Goal: Task Accomplishment & Management: Manage account settings

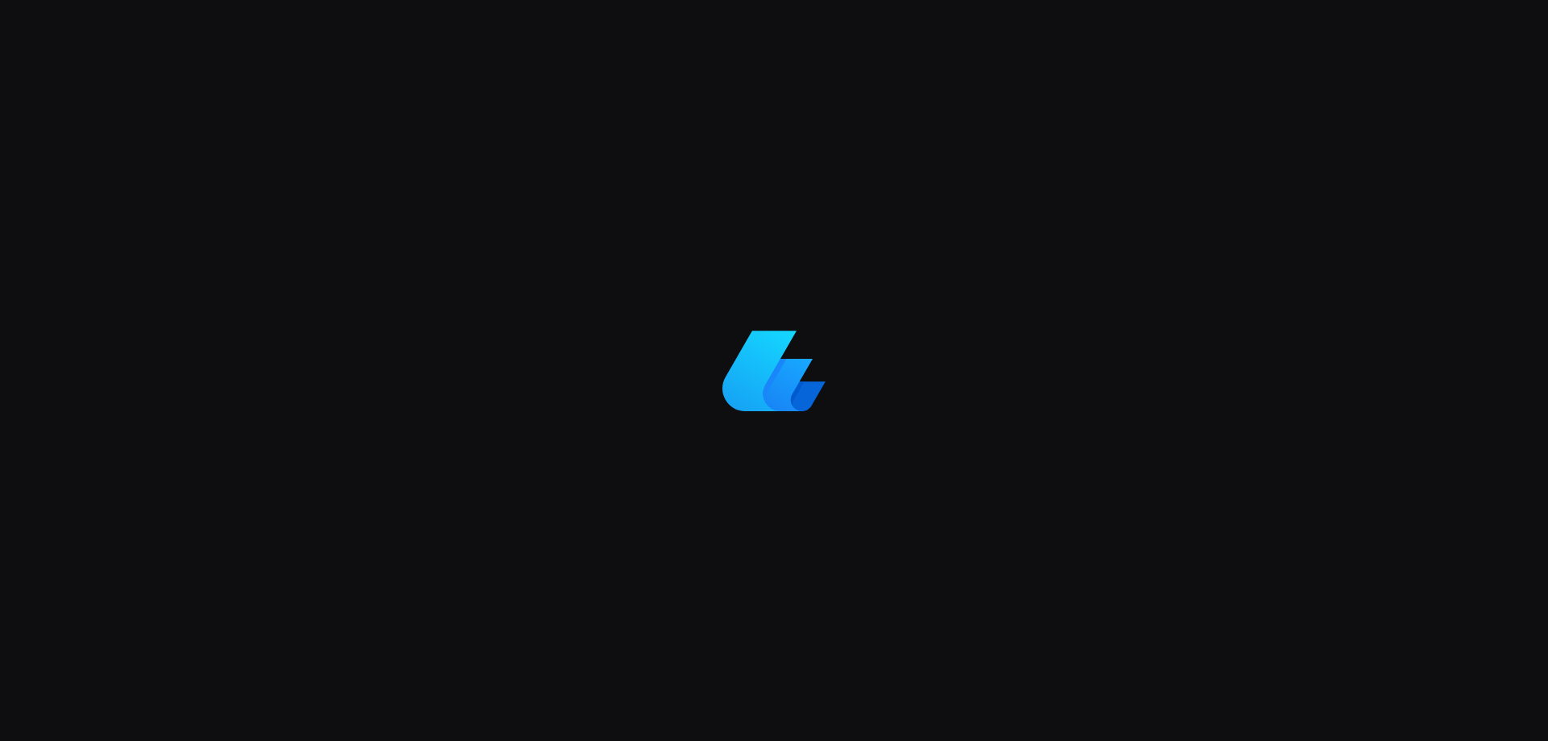
click at [1521, 127] on div at bounding box center [774, 370] width 1548 height 741
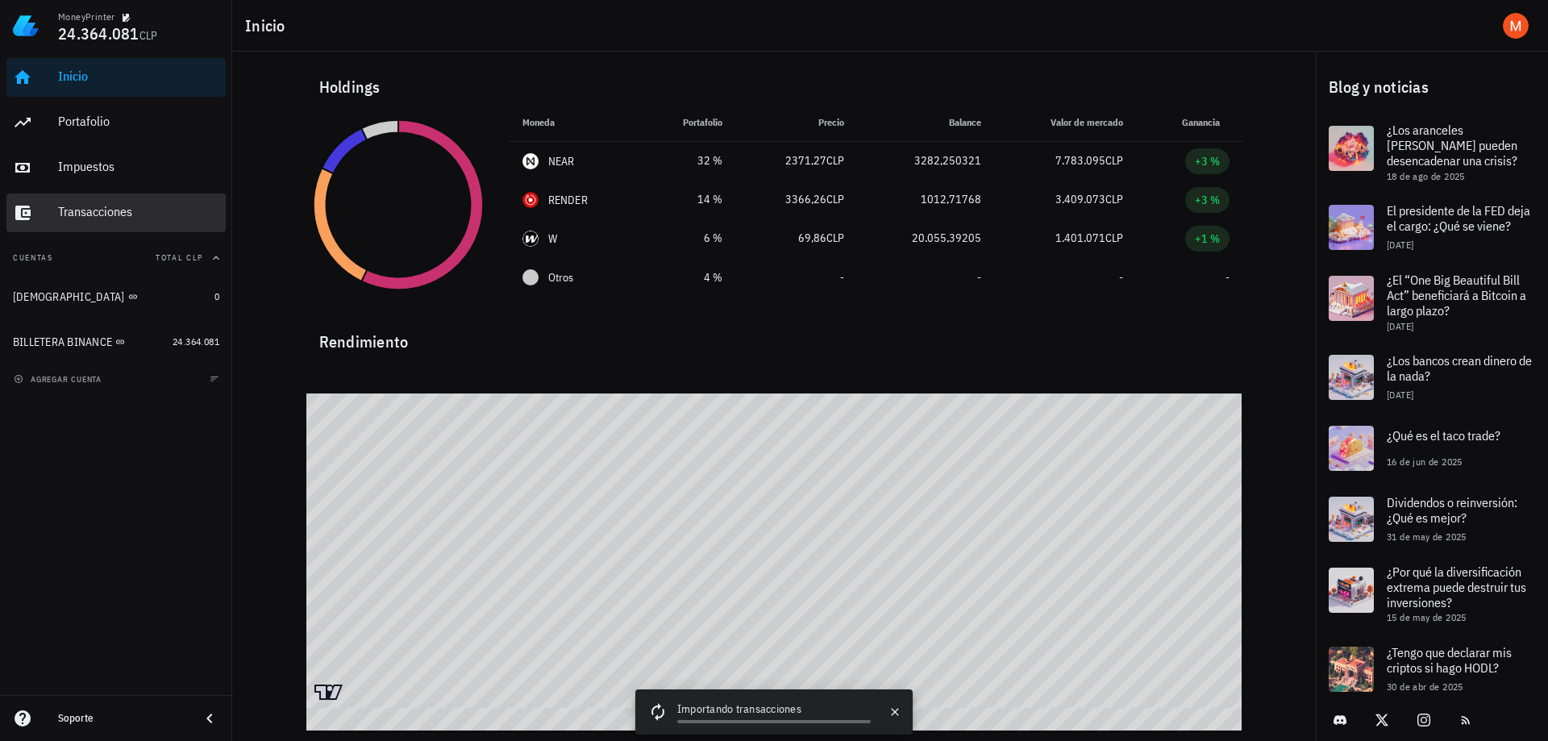
click at [116, 219] on div "Transacciones" at bounding box center [138, 211] width 161 height 15
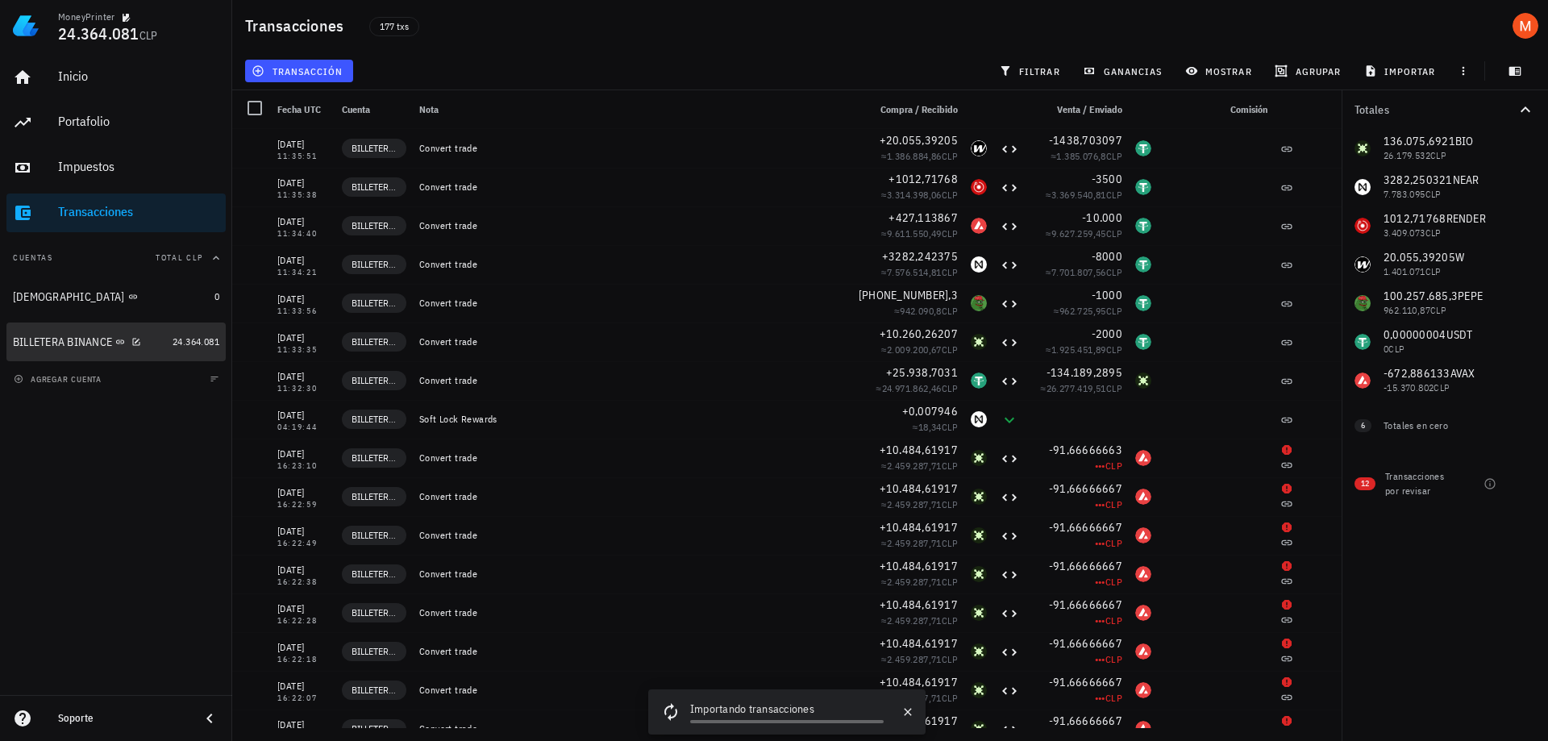
click at [99, 343] on div "BILLETERA BINANCE" at bounding box center [62, 342] width 99 height 14
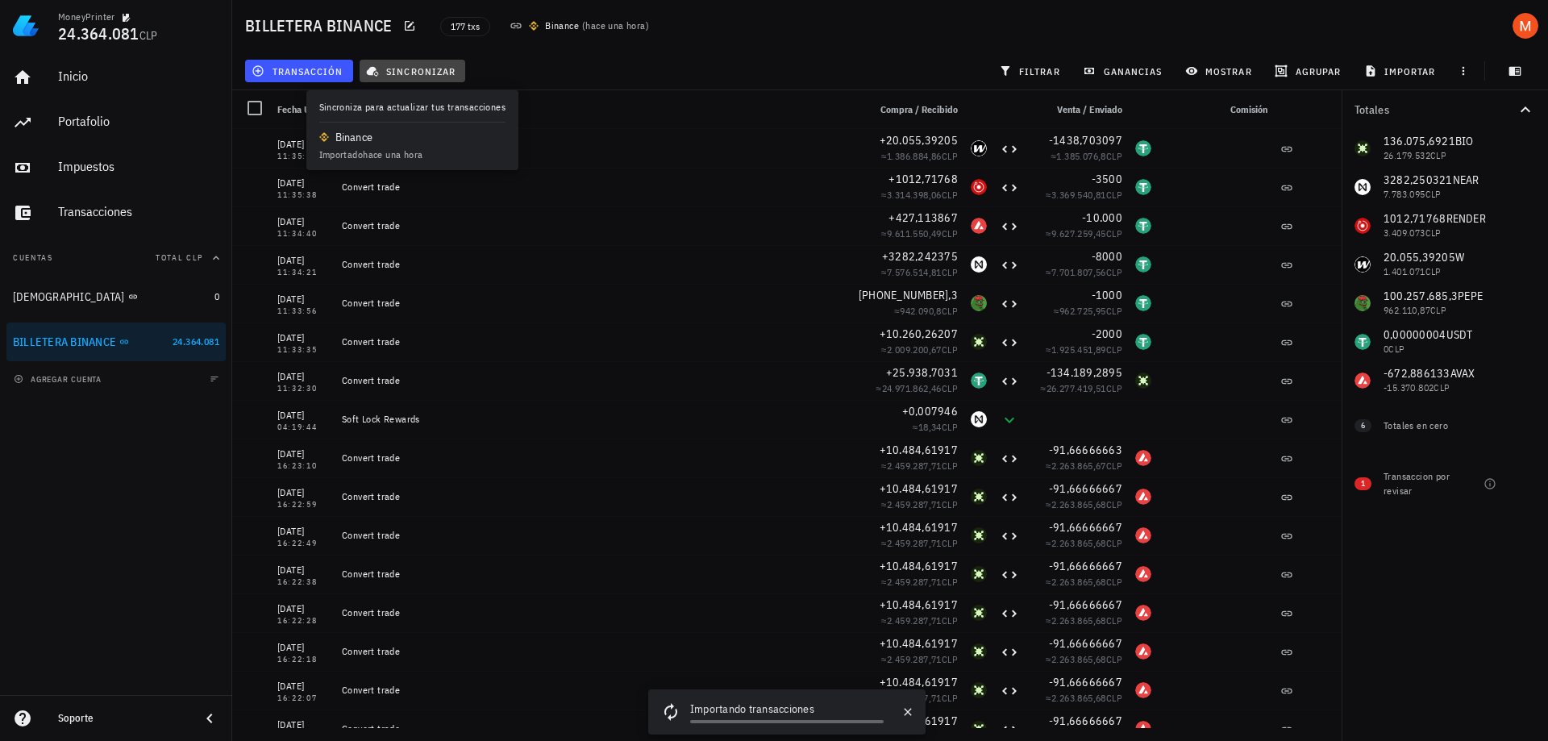
click at [438, 75] on span "sincronizar" at bounding box center [412, 71] width 86 height 13
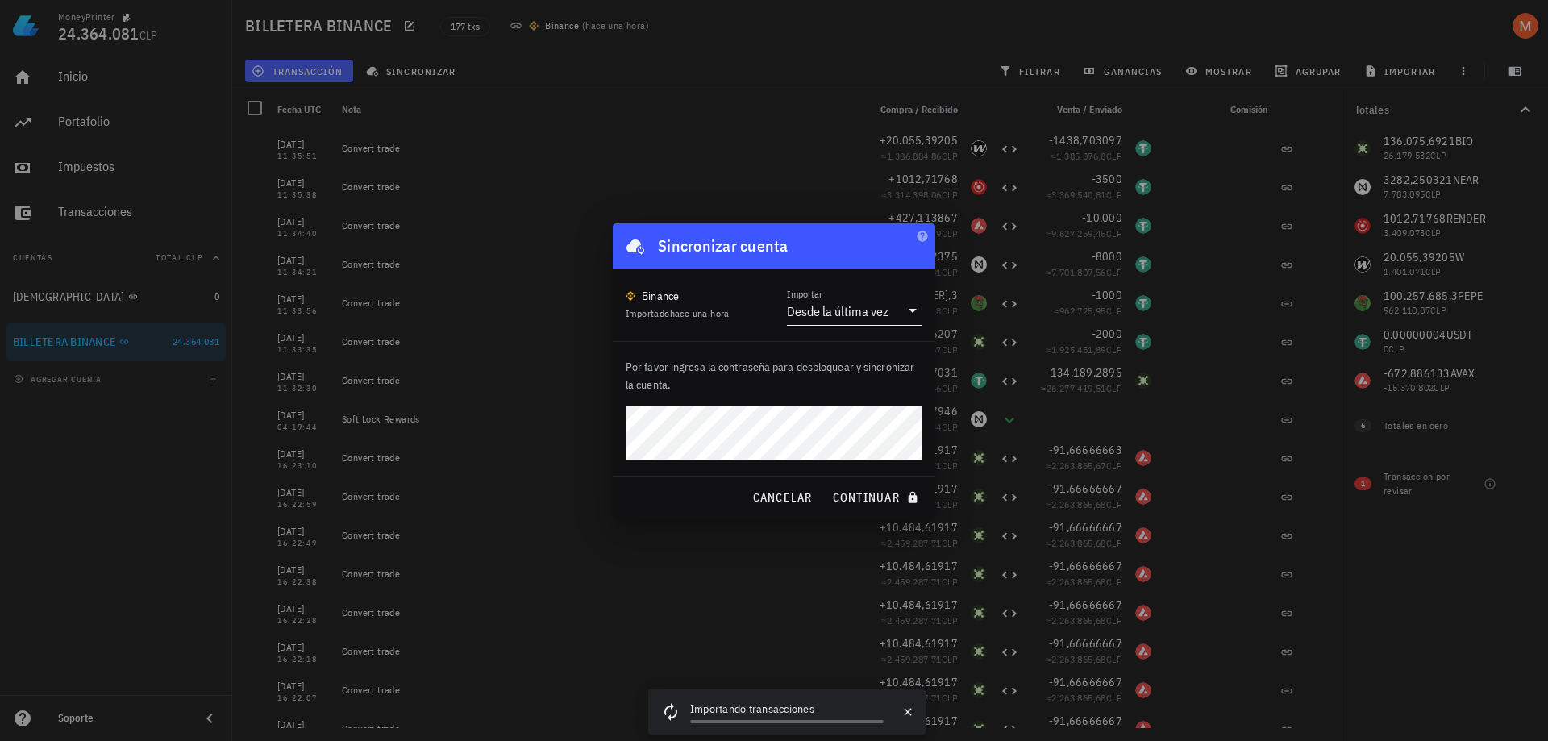
click at [843, 317] on div "Desde la última vez" at bounding box center [838, 311] width 102 height 16
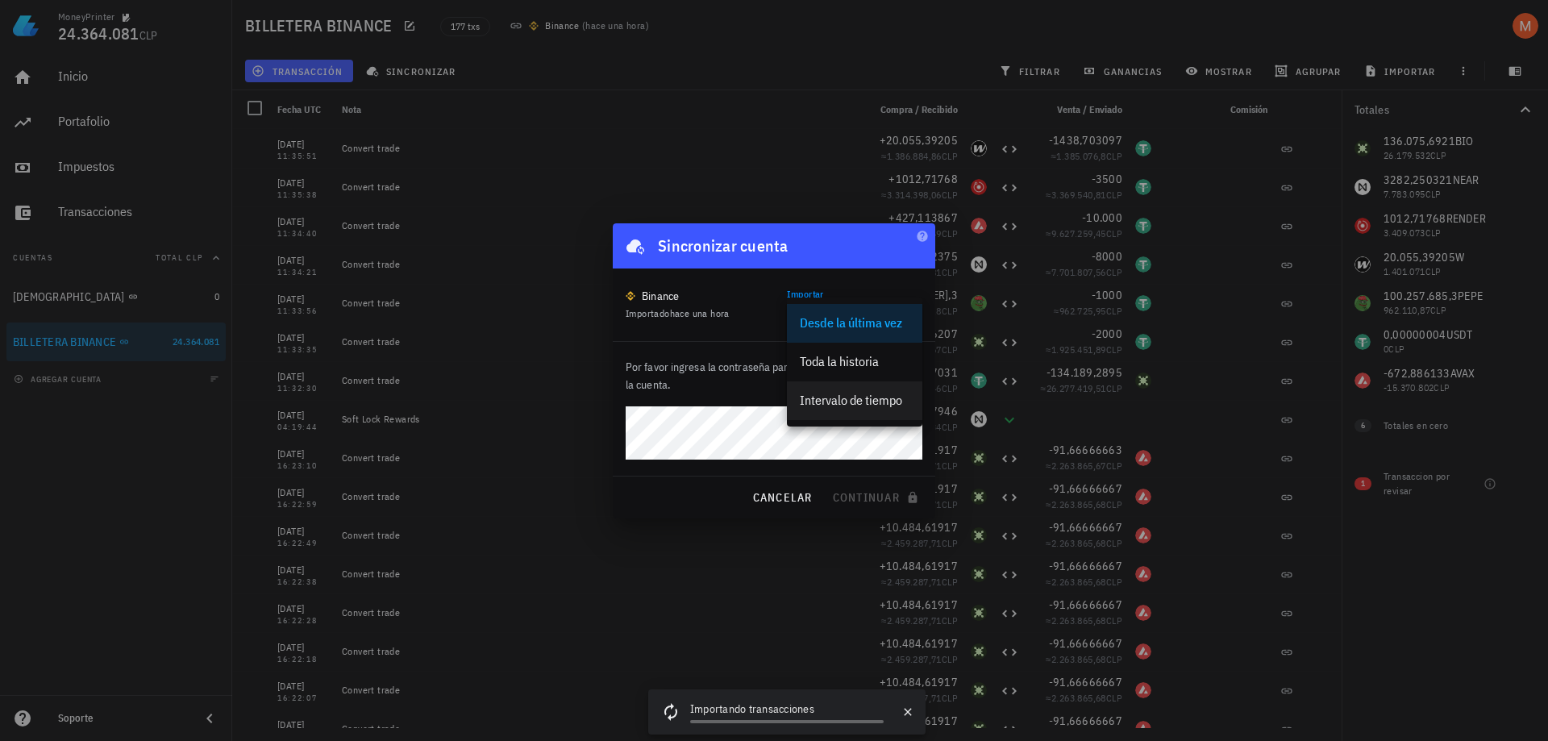
click at [843, 395] on div "Intervalo de tiempo" at bounding box center [855, 400] width 110 height 15
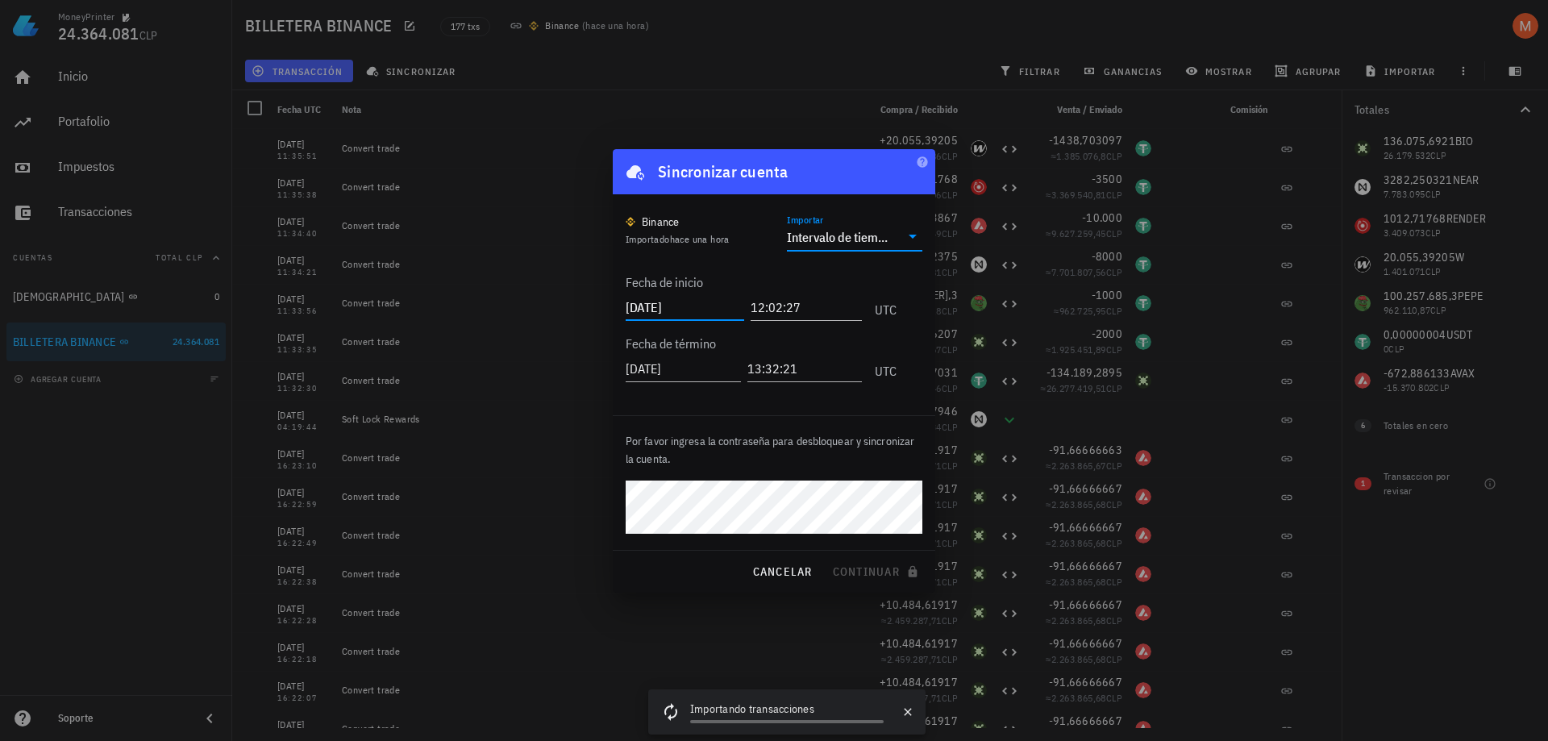
click at [673, 306] on input "2025-08-26" at bounding box center [685, 307] width 119 height 26
type input "2025-07-20"
click at [710, 339] on label "Fecha de término" at bounding box center [671, 343] width 90 height 16
click at [875, 573] on span "continuar" at bounding box center [877, 571] width 90 height 15
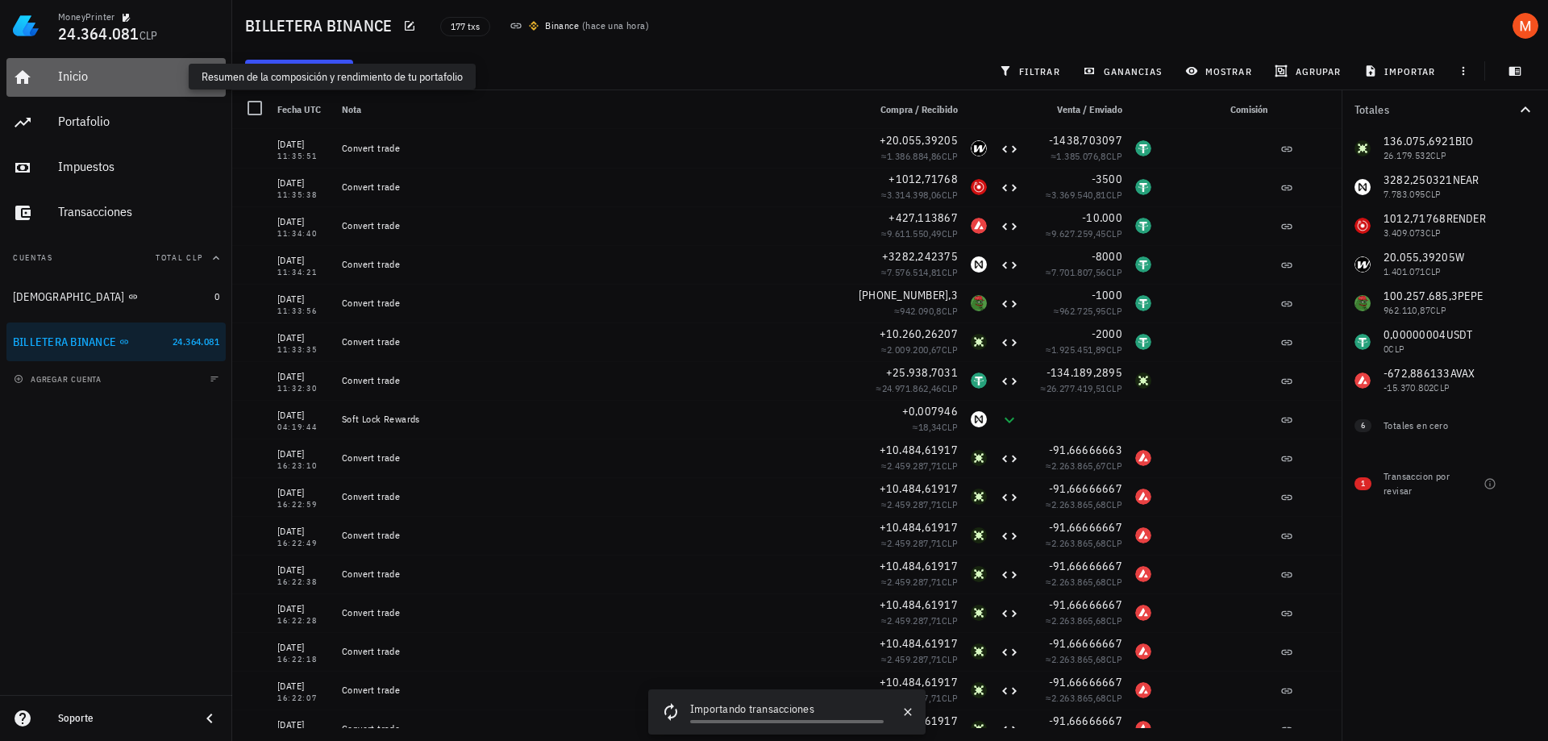
click at [88, 69] on div "Inicio" at bounding box center [138, 76] width 161 height 15
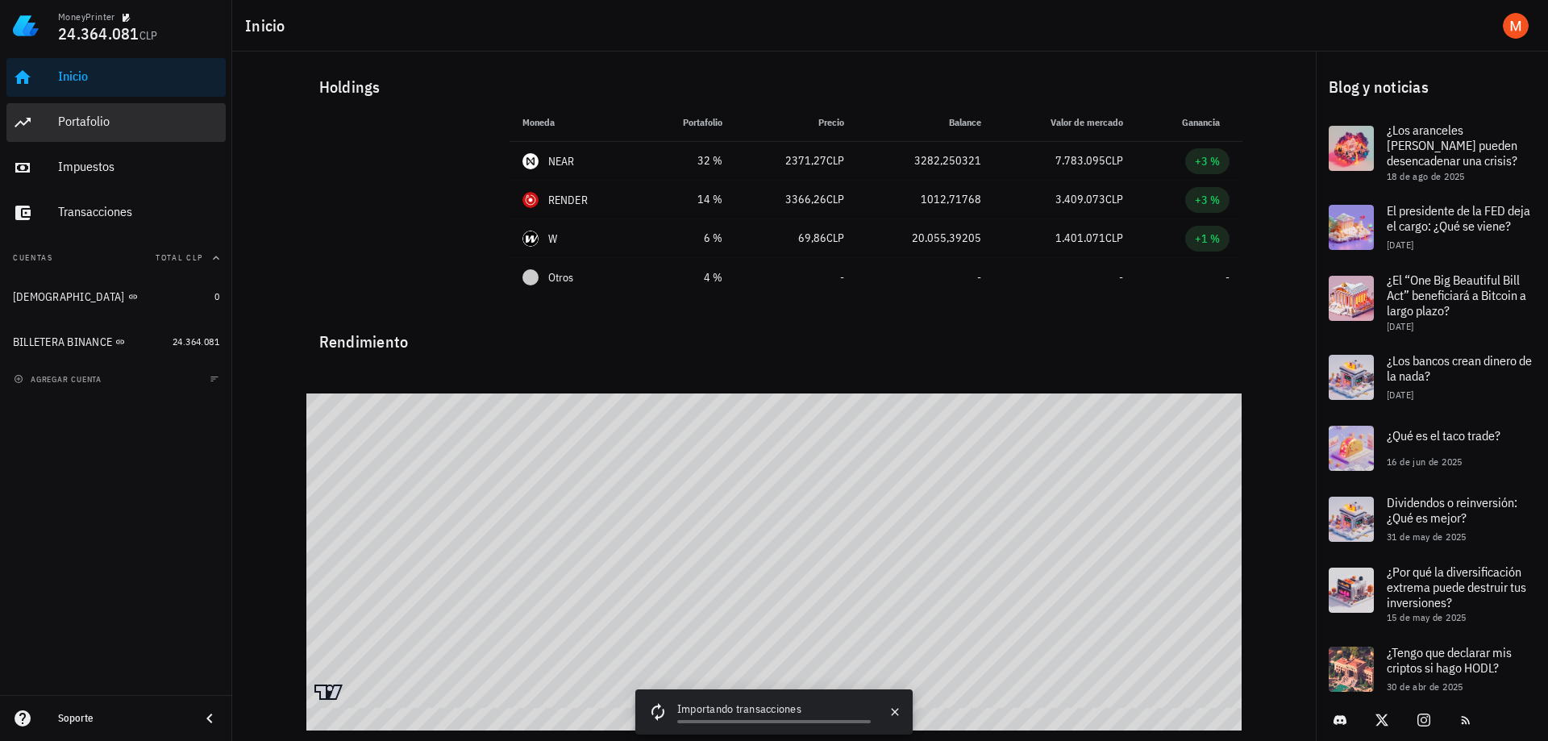
click at [81, 132] on div "Portafolio" at bounding box center [138, 122] width 161 height 36
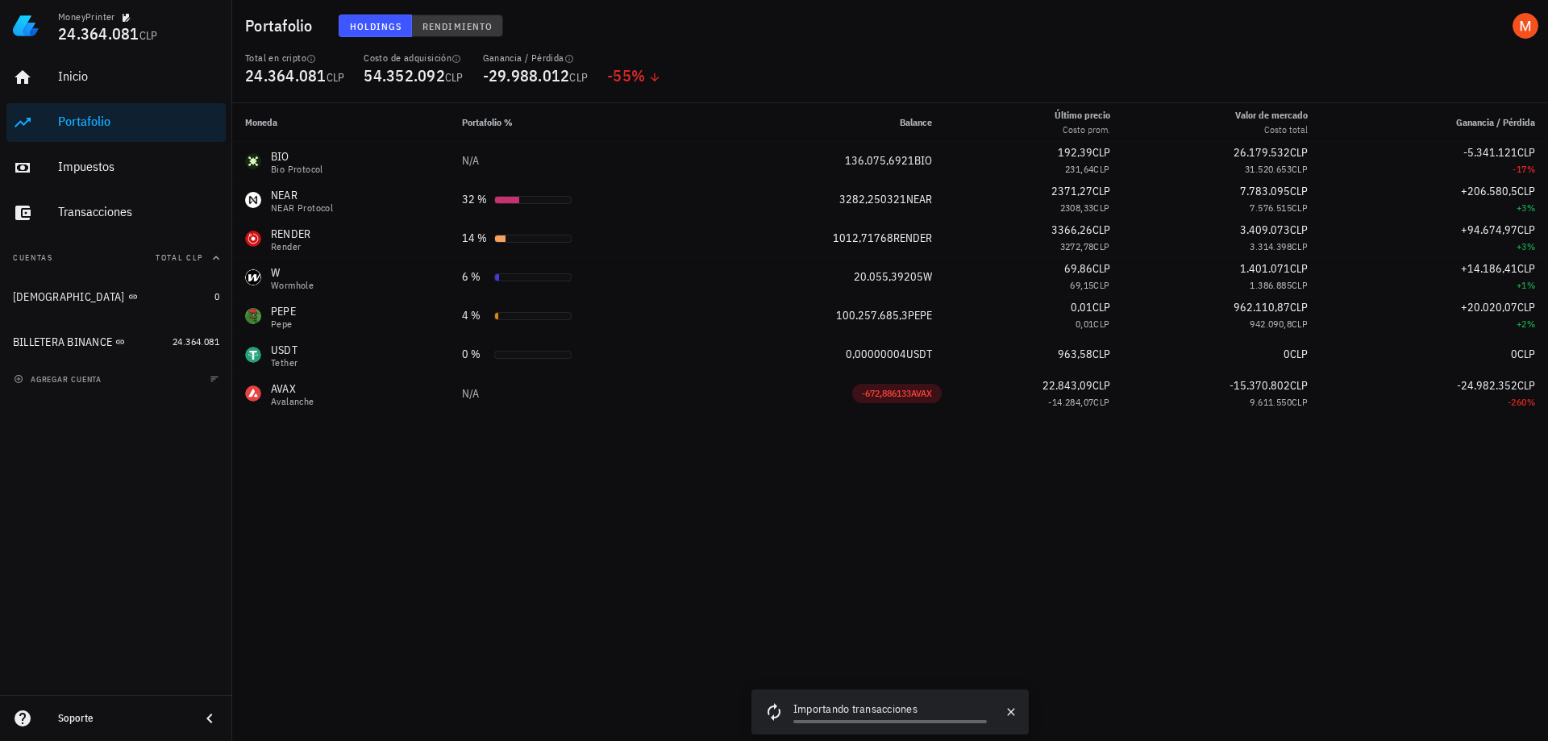
click at [460, 35] on button "Rendimiento" at bounding box center [457, 26] width 91 height 23
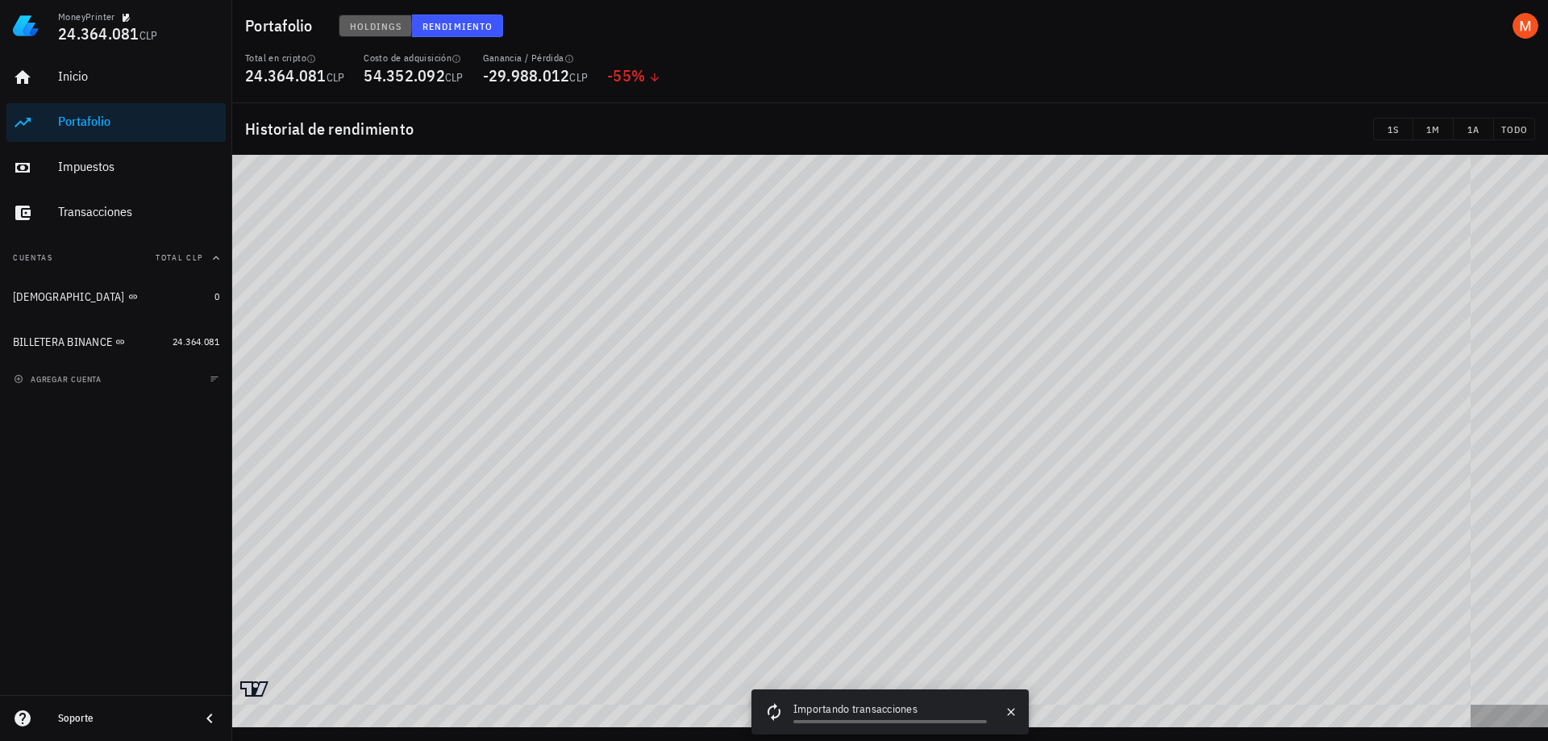
click at [346, 24] on button "Holdings" at bounding box center [376, 26] width 74 height 23
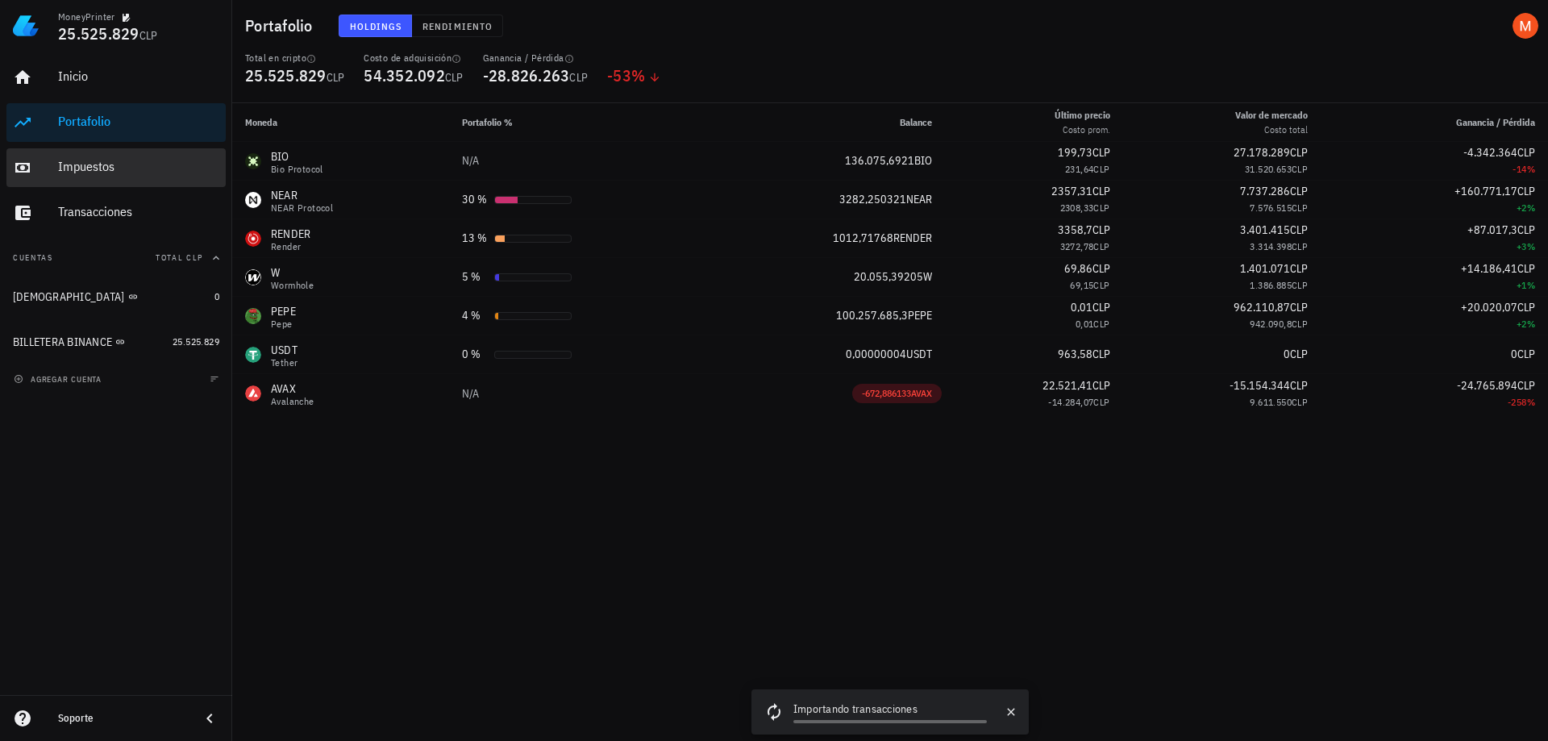
click at [125, 161] on div "Impuestos" at bounding box center [138, 166] width 161 height 15
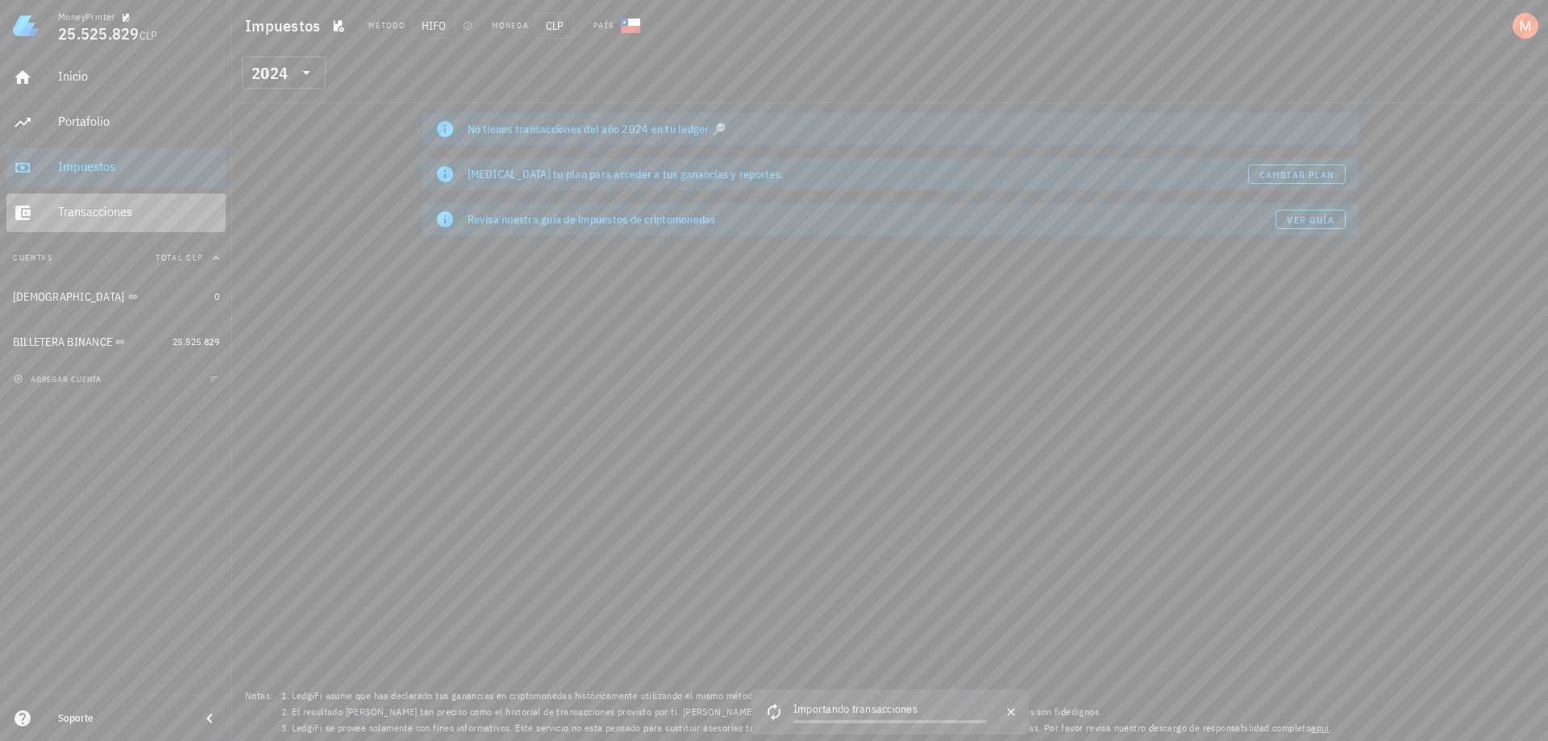
click at [122, 203] on div "Transacciones" at bounding box center [138, 212] width 161 height 36
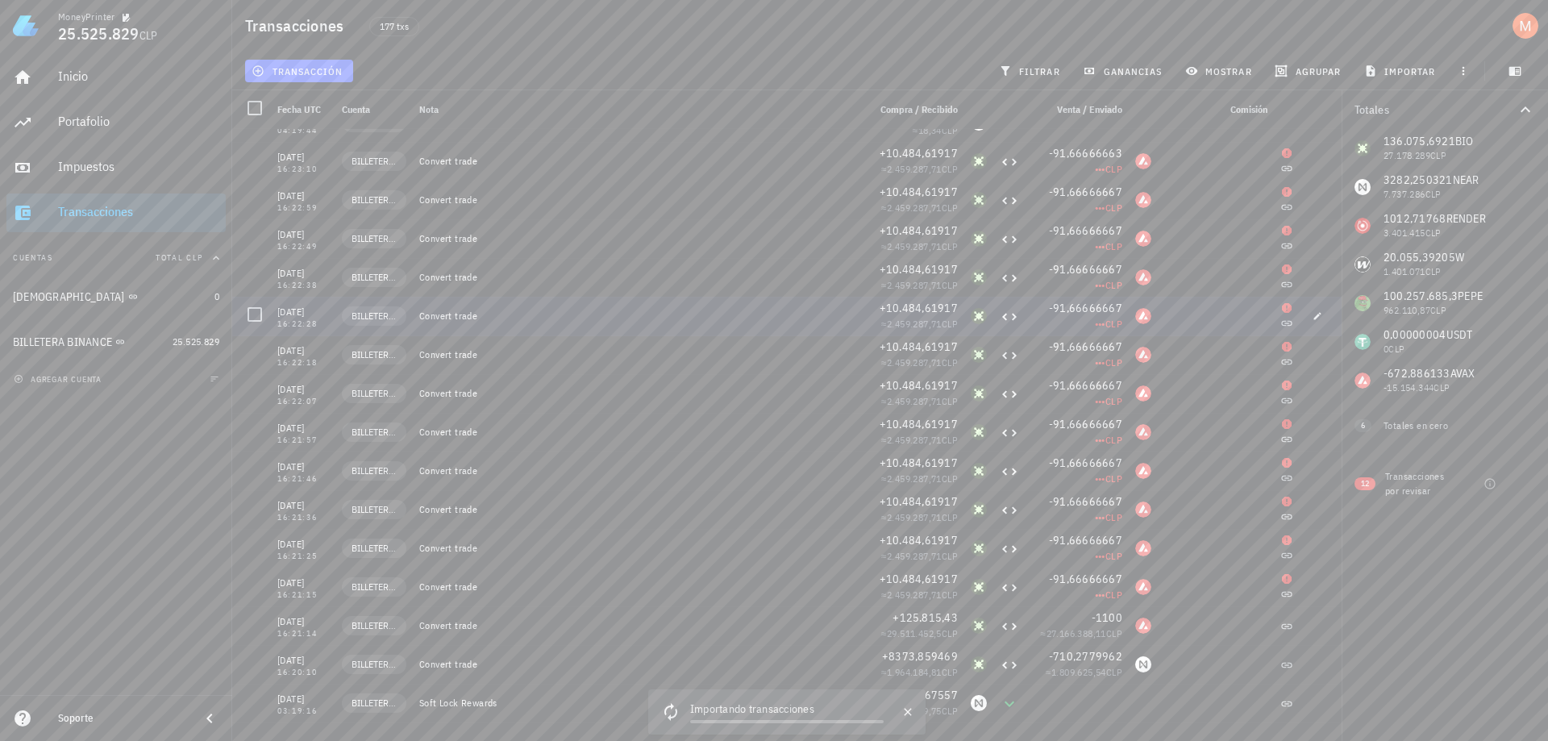
scroll to position [323, 0]
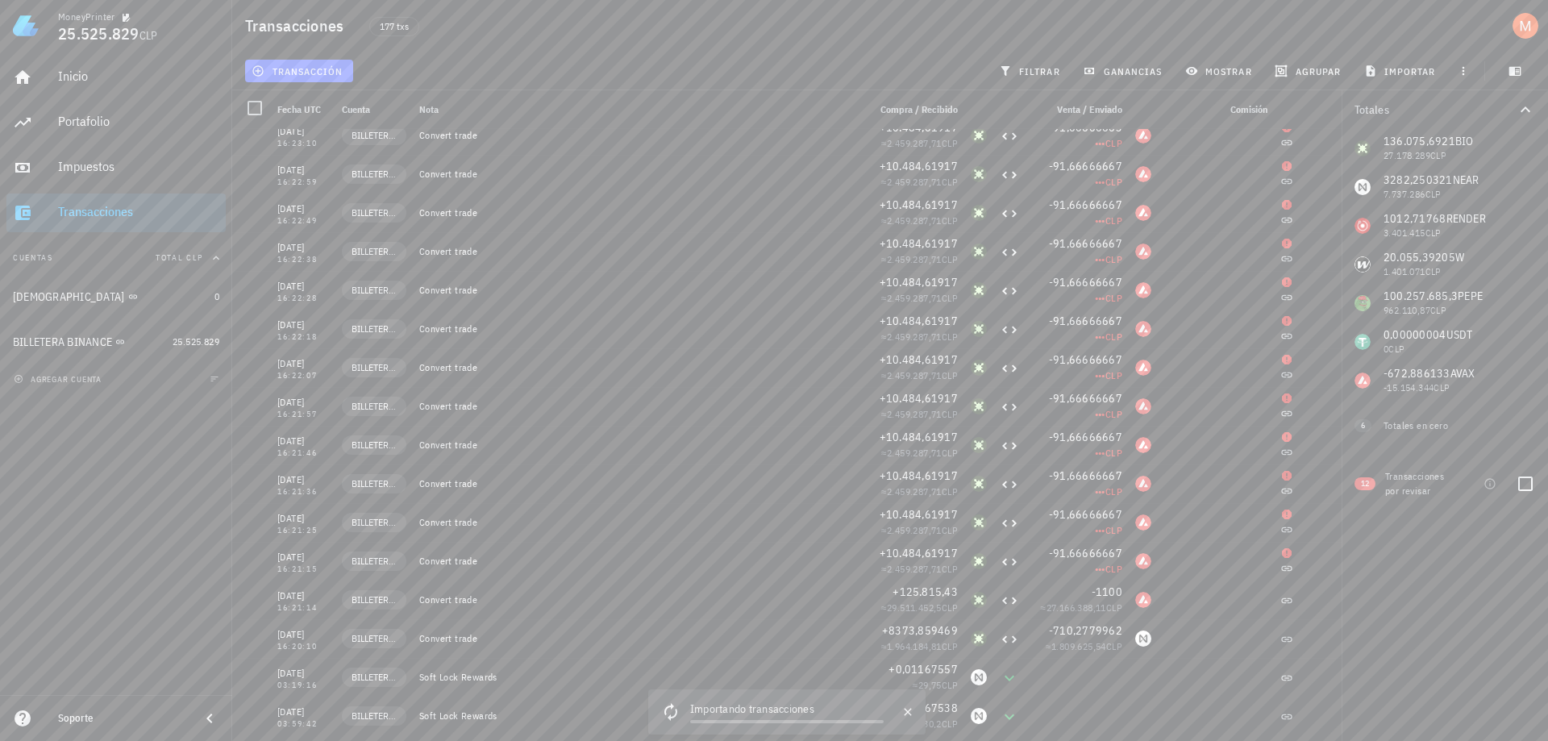
click at [1365, 485] on span "12" at bounding box center [1365, 483] width 8 height 13
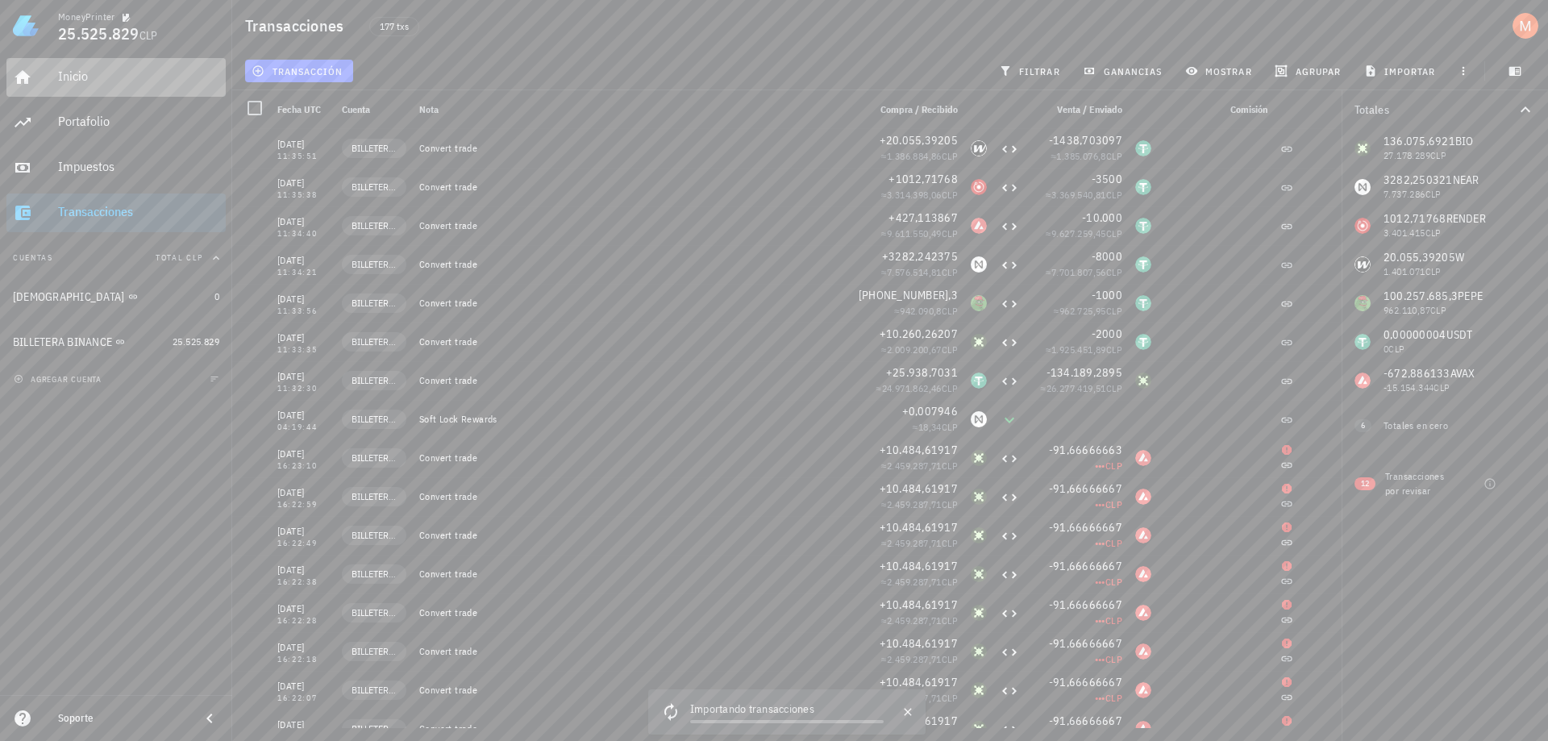
click at [107, 77] on div "Inicio" at bounding box center [138, 76] width 161 height 15
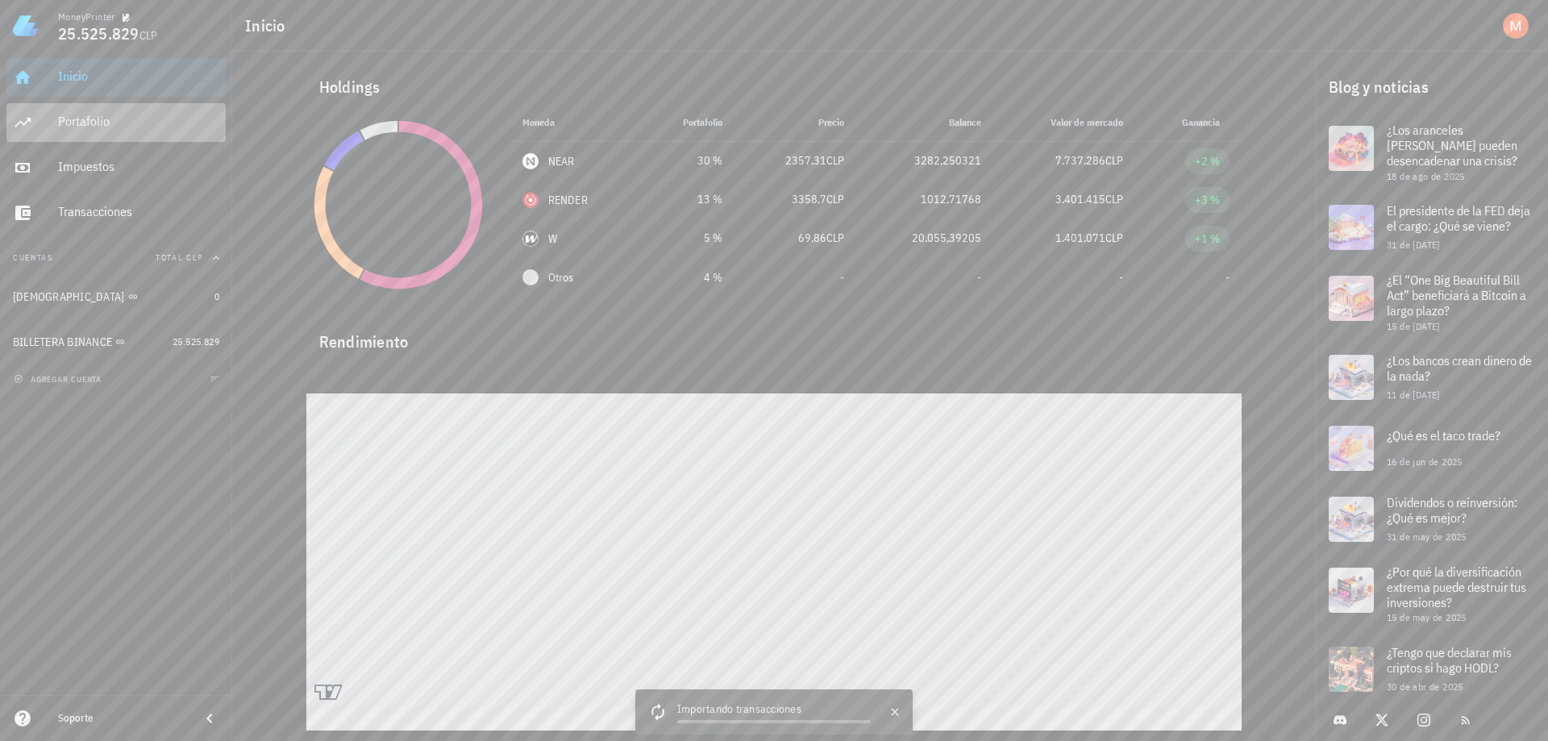
click at [60, 132] on div "Portafolio" at bounding box center [138, 122] width 161 height 36
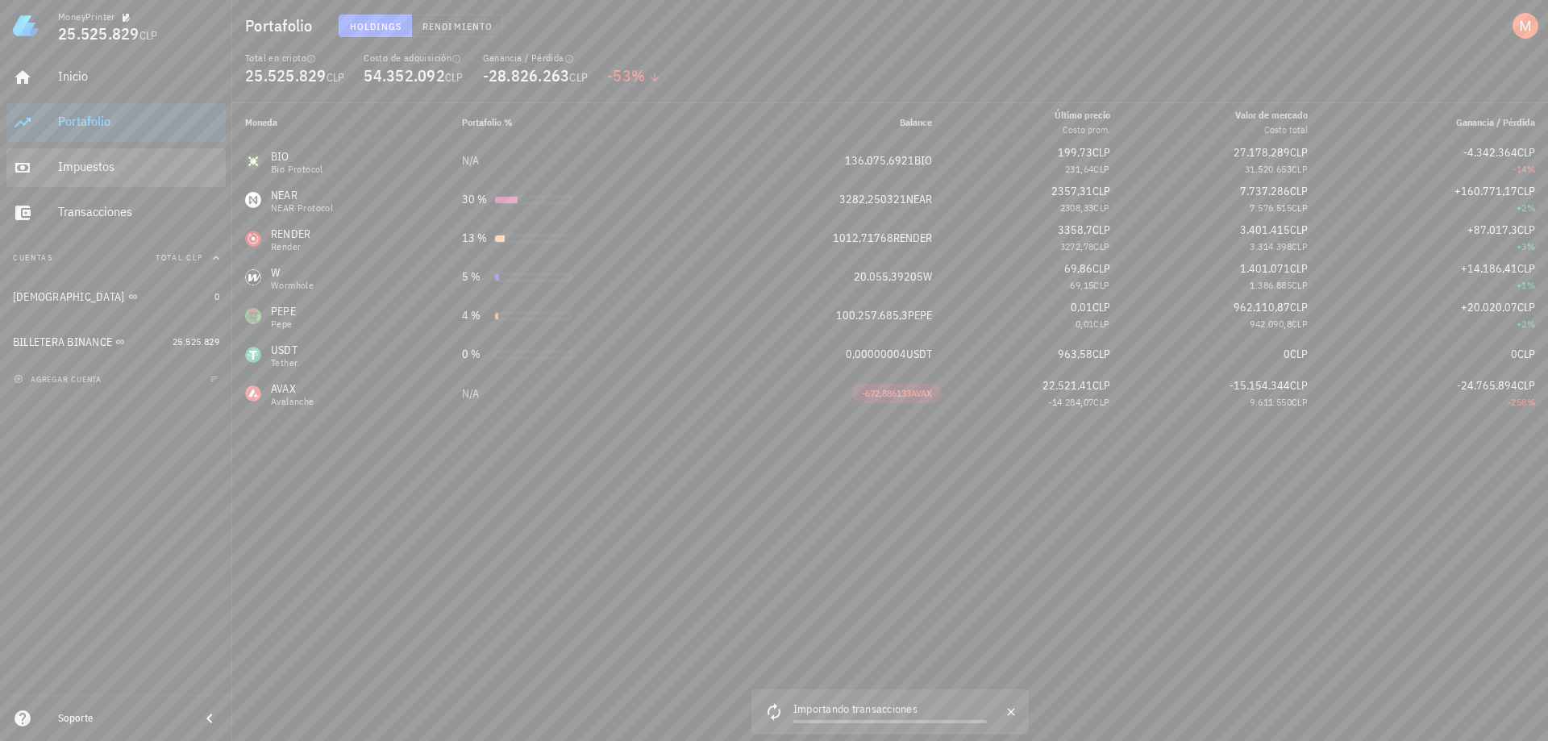
click at [115, 173] on div "Impuestos" at bounding box center [138, 166] width 161 height 15
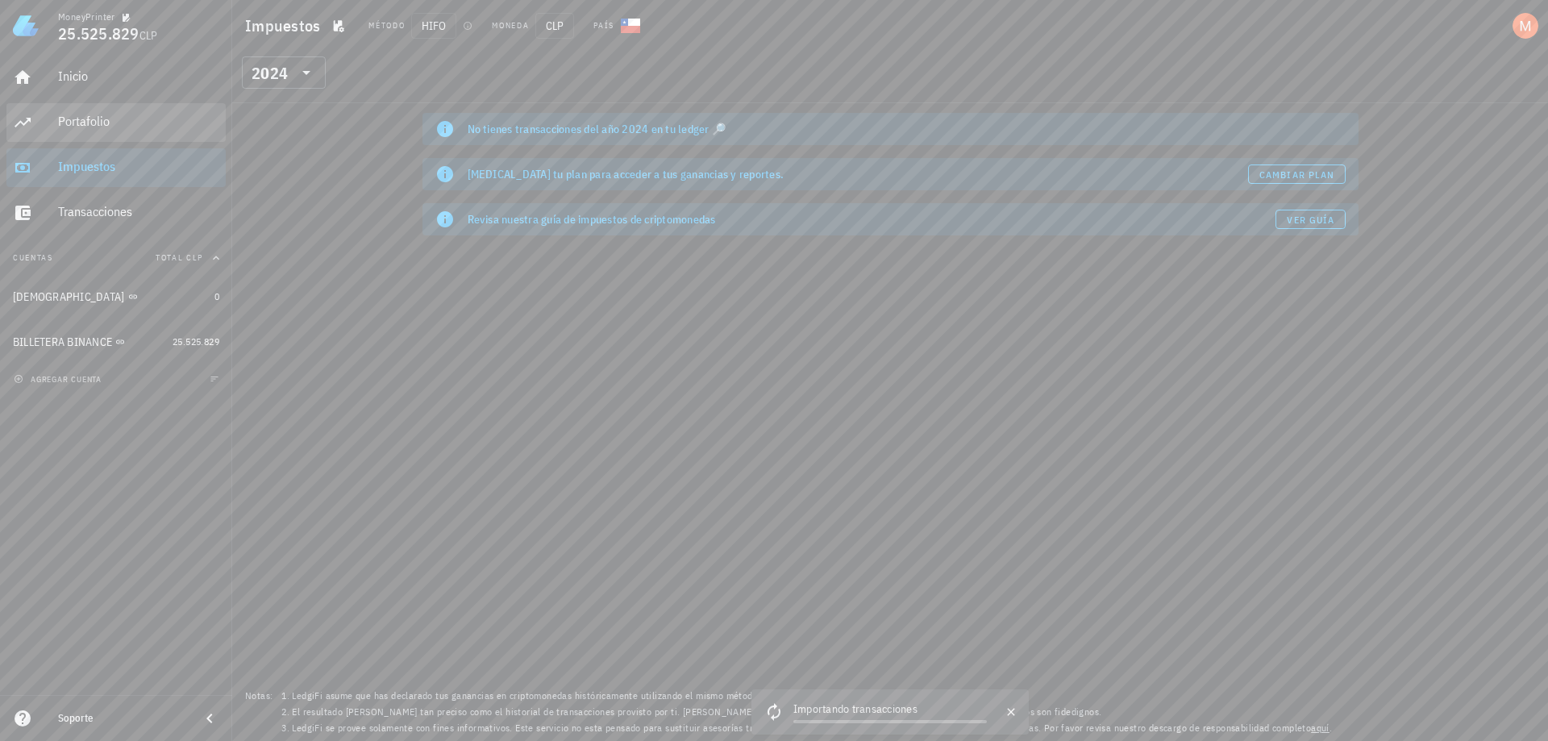
click at [103, 137] on div "Portafolio" at bounding box center [138, 122] width 161 height 36
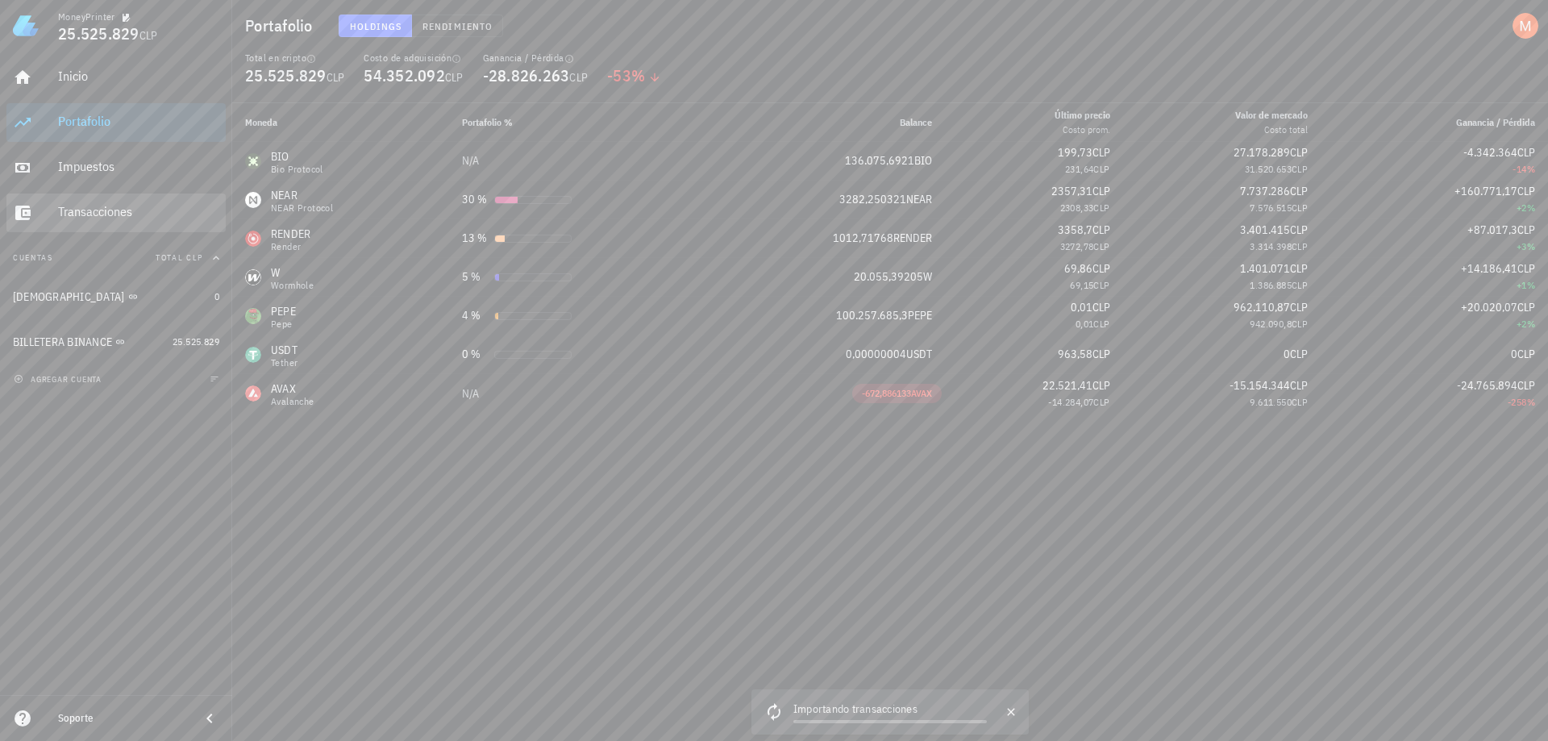
click at [93, 219] on div "Transacciones" at bounding box center [138, 211] width 161 height 15
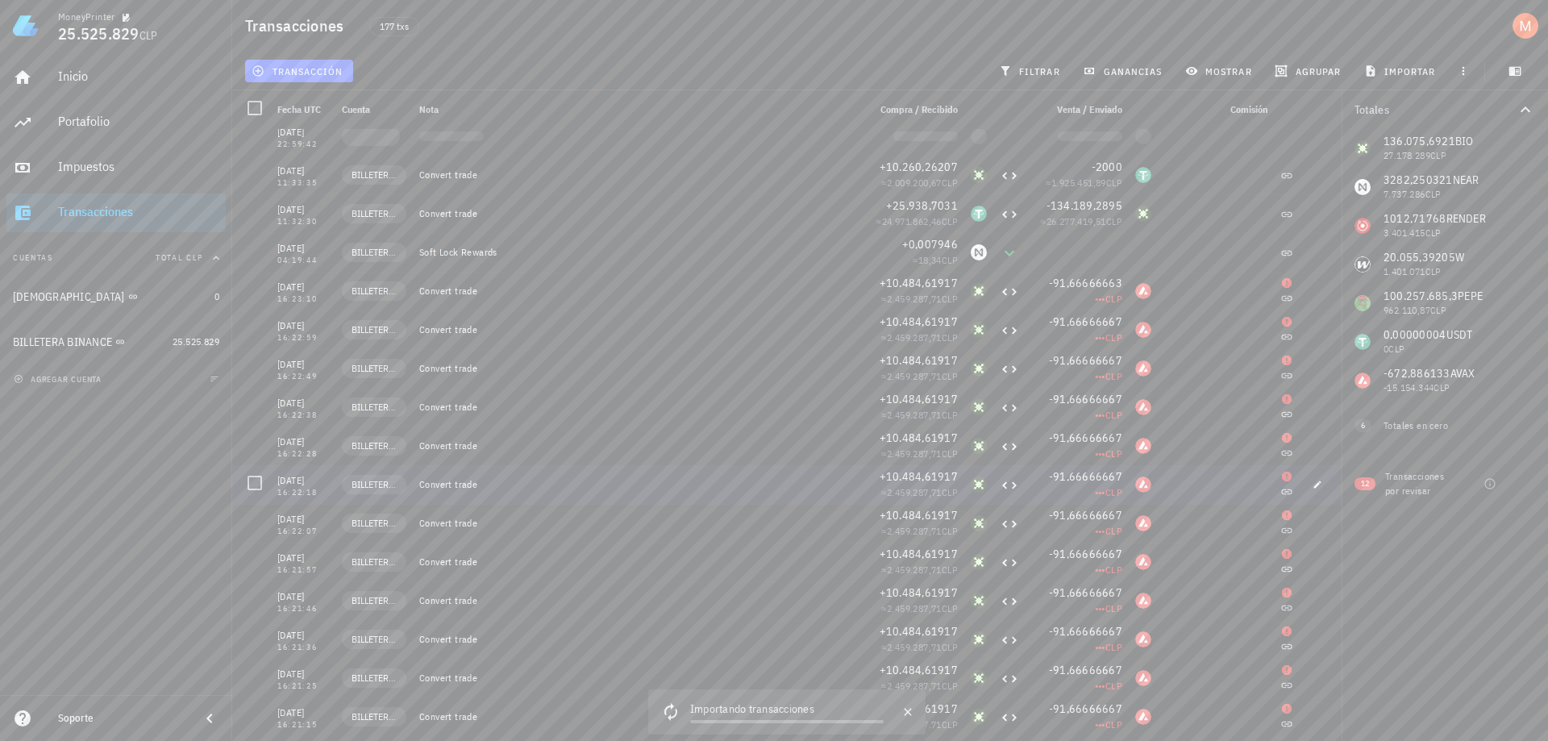
scroll to position [161, 0]
click at [253, 294] on div at bounding box center [254, 294] width 27 height 27
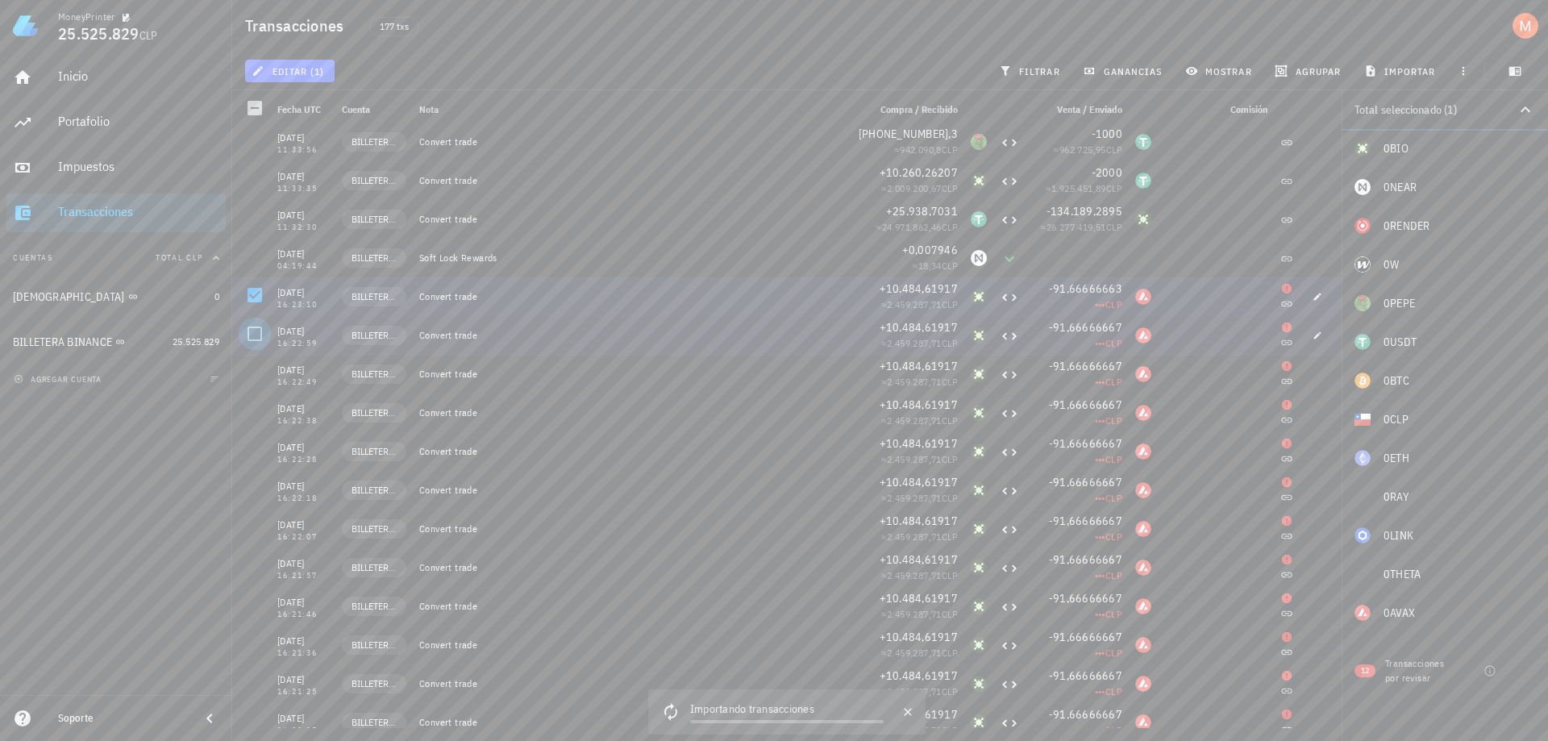
drag, startPoint x: 256, startPoint y: 335, endPoint x: 272, endPoint y: 341, distance: 16.3
click at [256, 336] on div at bounding box center [254, 333] width 27 height 27
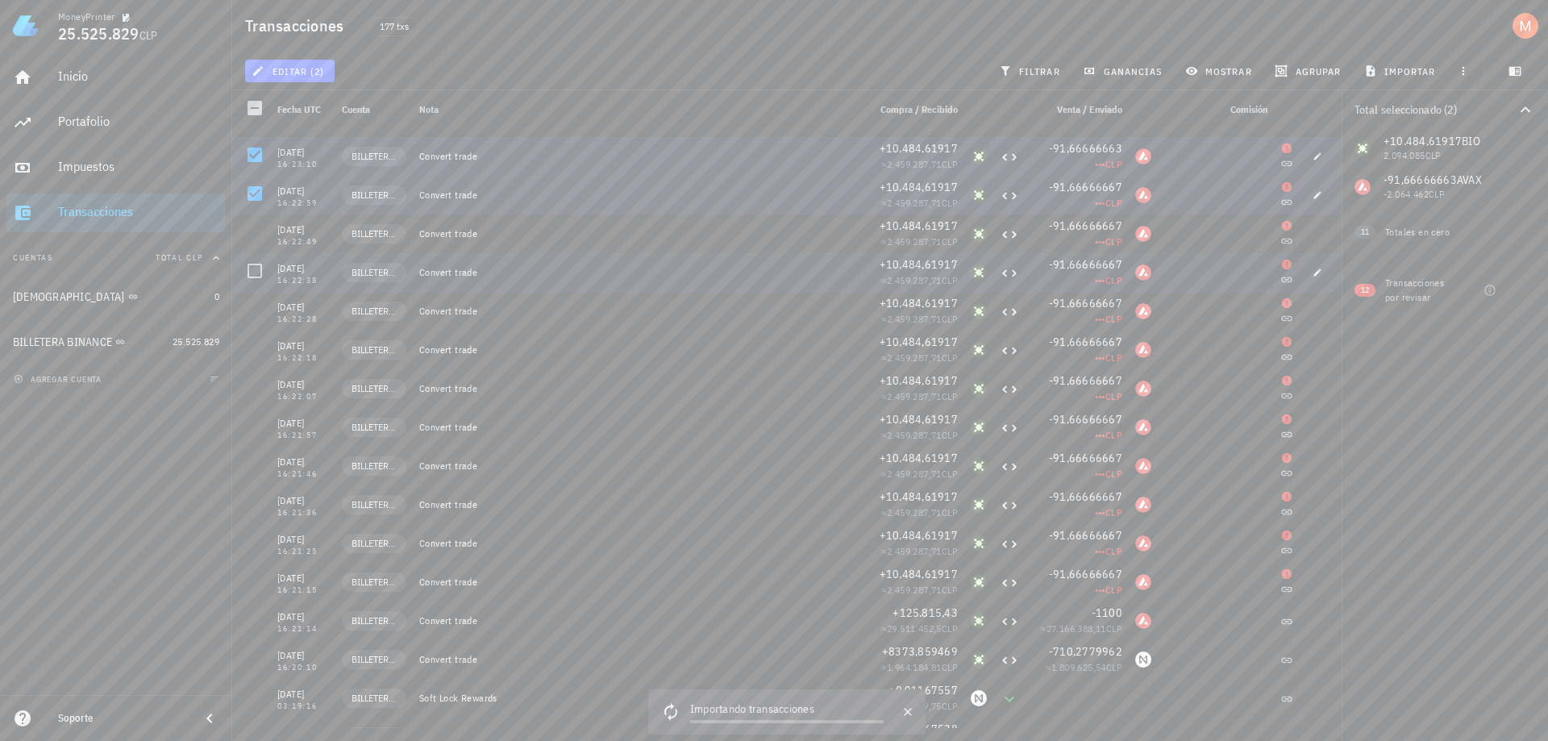
scroll to position [323, 0]
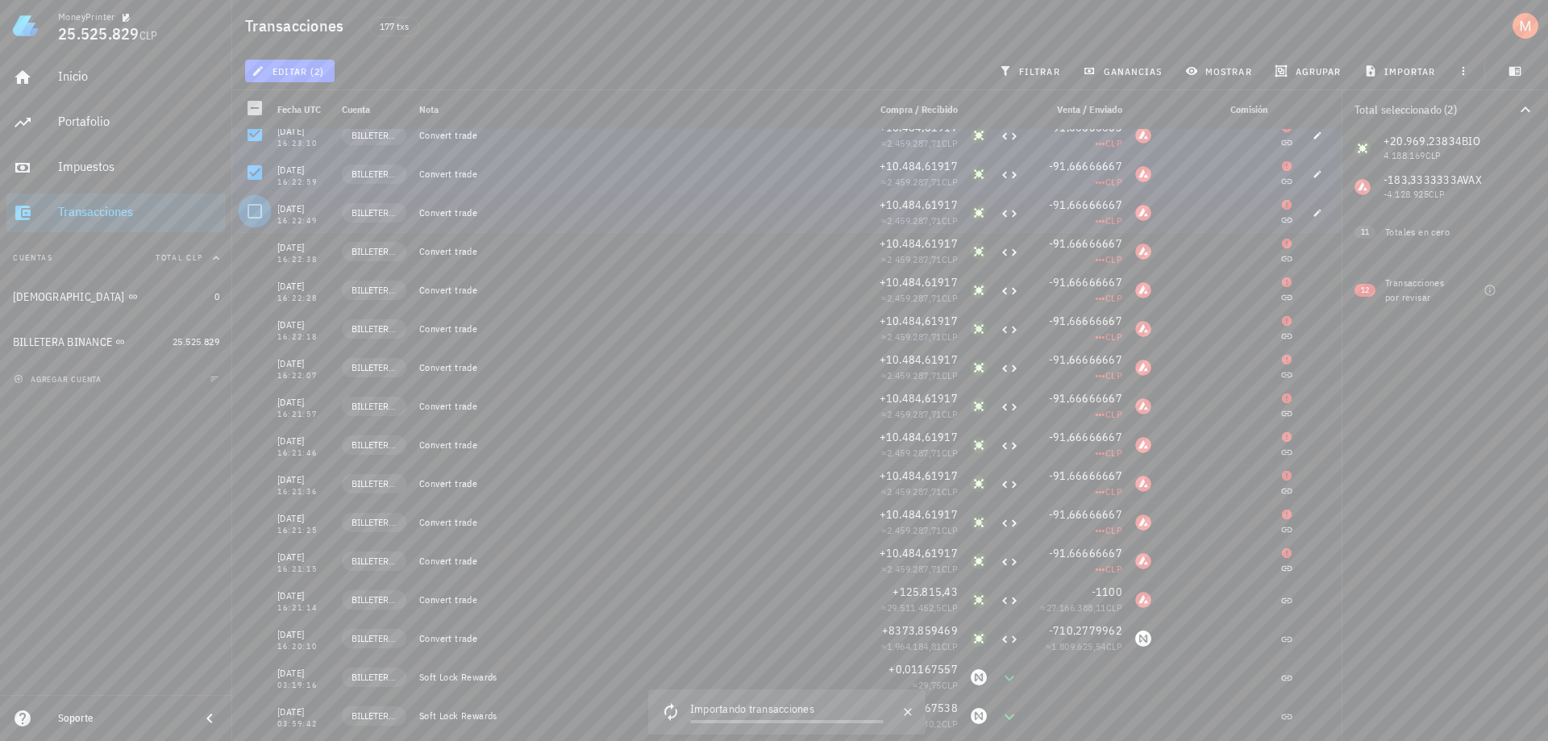
click at [257, 218] on div at bounding box center [254, 211] width 27 height 27
click at [252, 253] on div at bounding box center [254, 249] width 27 height 27
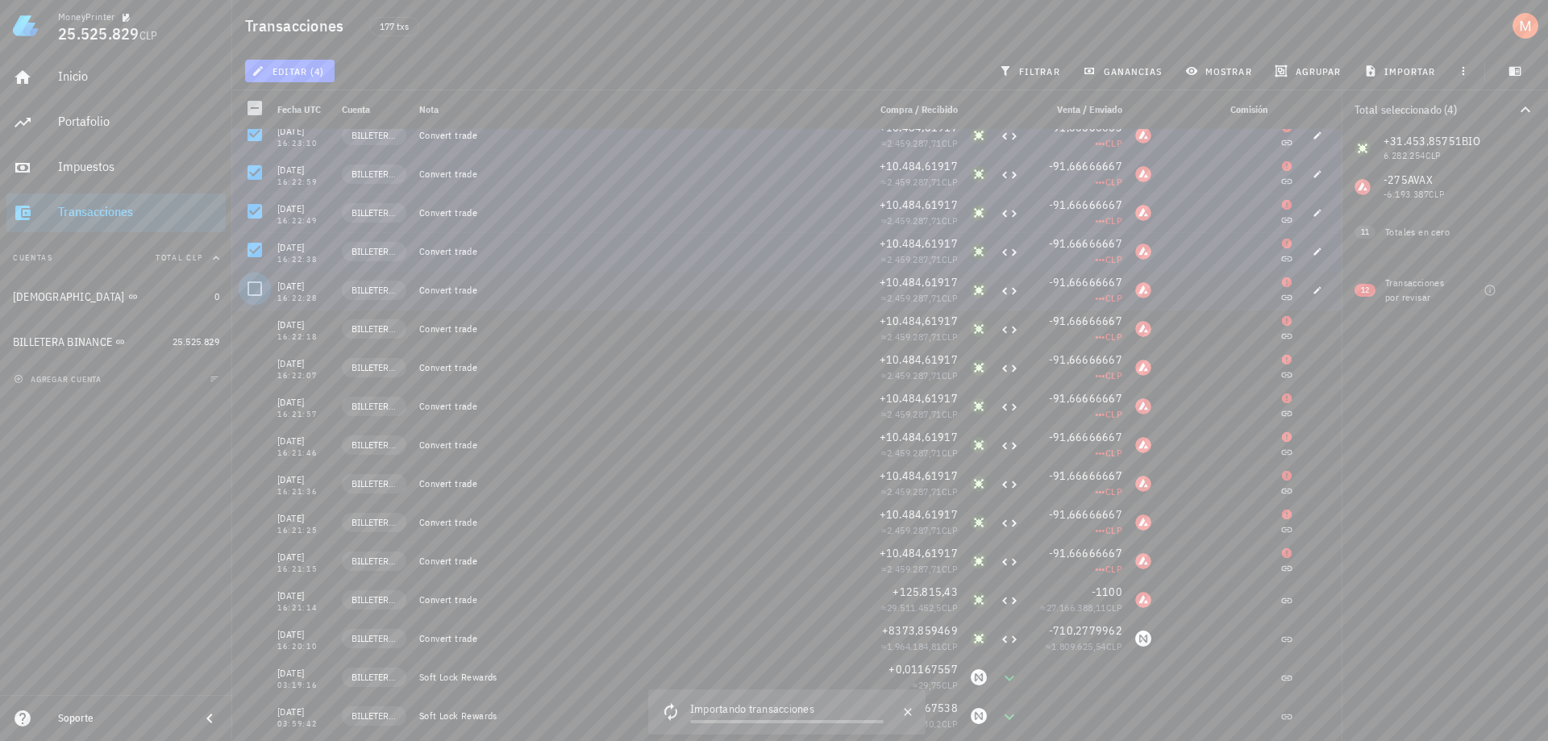
click at [259, 288] on div at bounding box center [254, 288] width 27 height 27
click at [256, 324] on div at bounding box center [254, 327] width 27 height 27
click at [263, 366] on div at bounding box center [254, 365] width 27 height 27
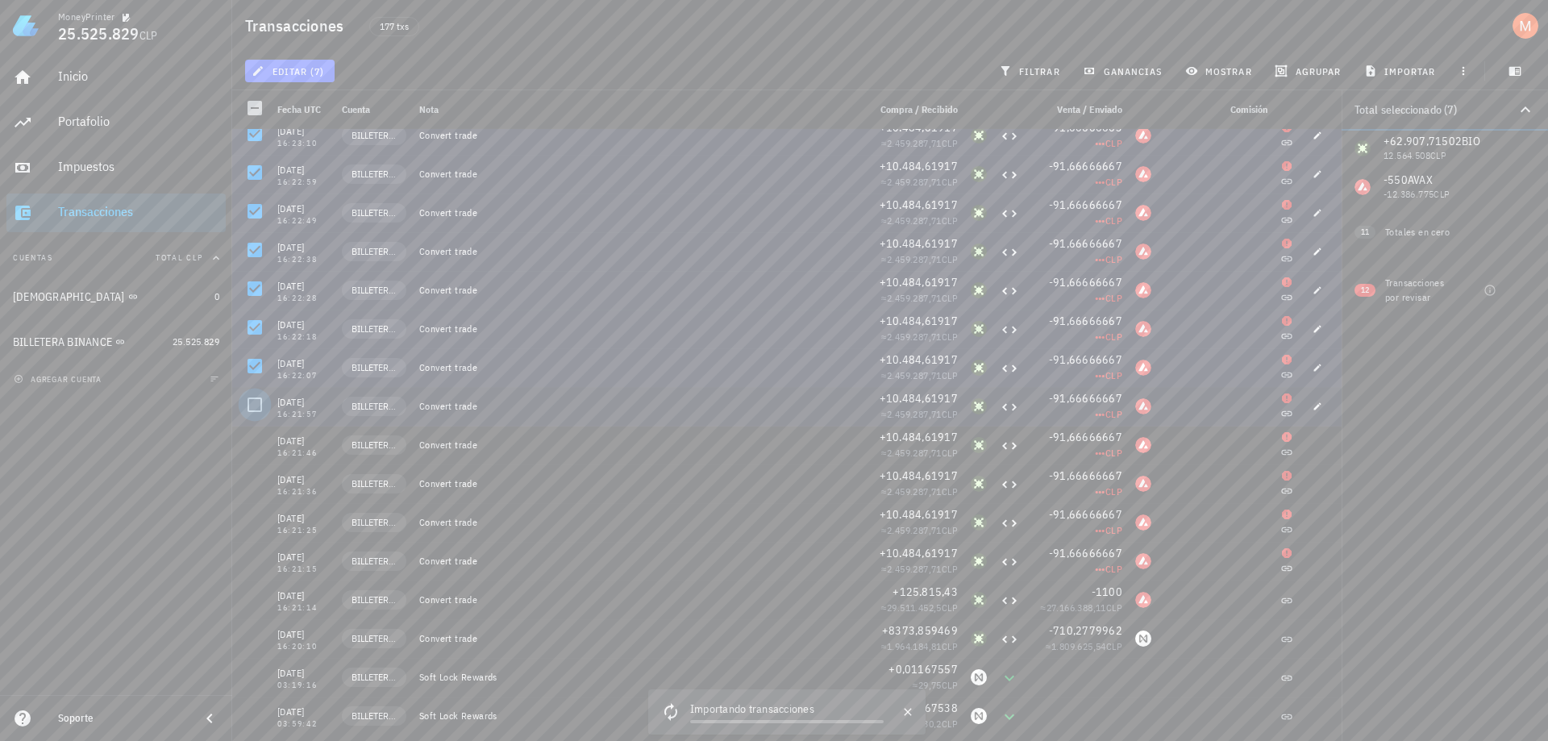
click at [260, 404] on div at bounding box center [254, 404] width 27 height 27
click at [263, 448] on div at bounding box center [254, 443] width 27 height 27
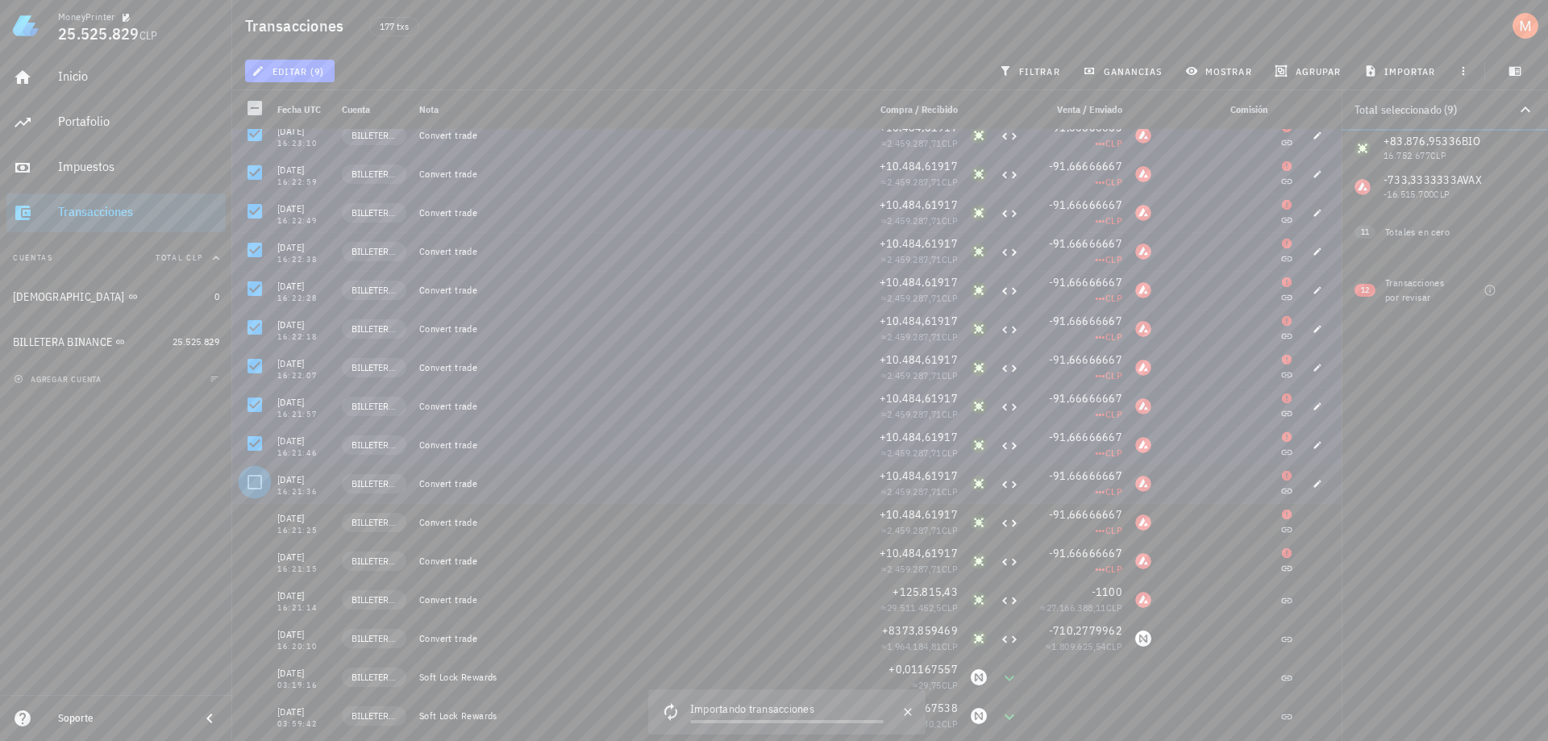
click at [253, 486] on div at bounding box center [254, 482] width 27 height 27
click at [251, 525] on div at bounding box center [254, 520] width 27 height 27
click at [252, 556] on div at bounding box center [254, 559] width 27 height 27
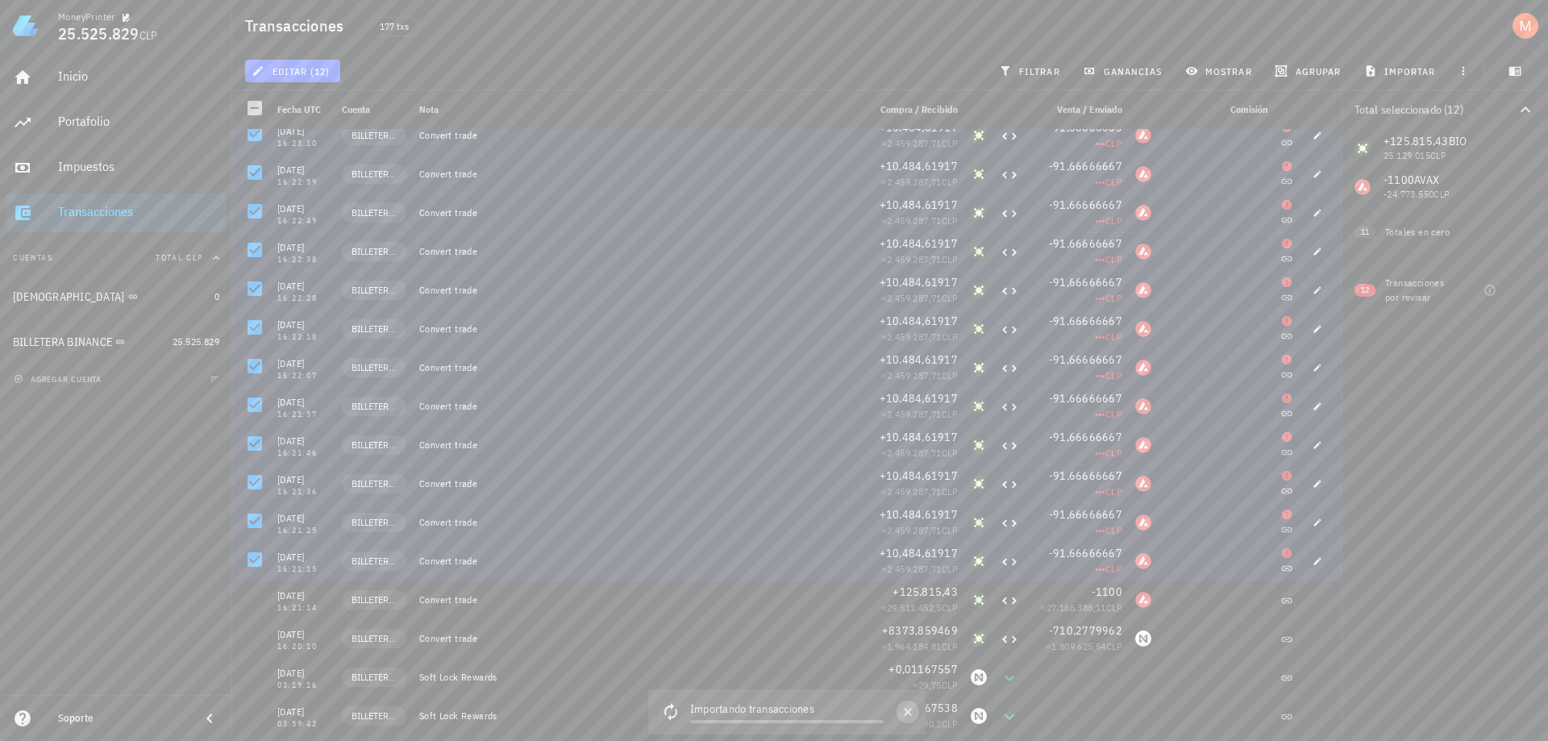
click at [906, 715] on icon "button" at bounding box center [908, 712] width 13 height 13
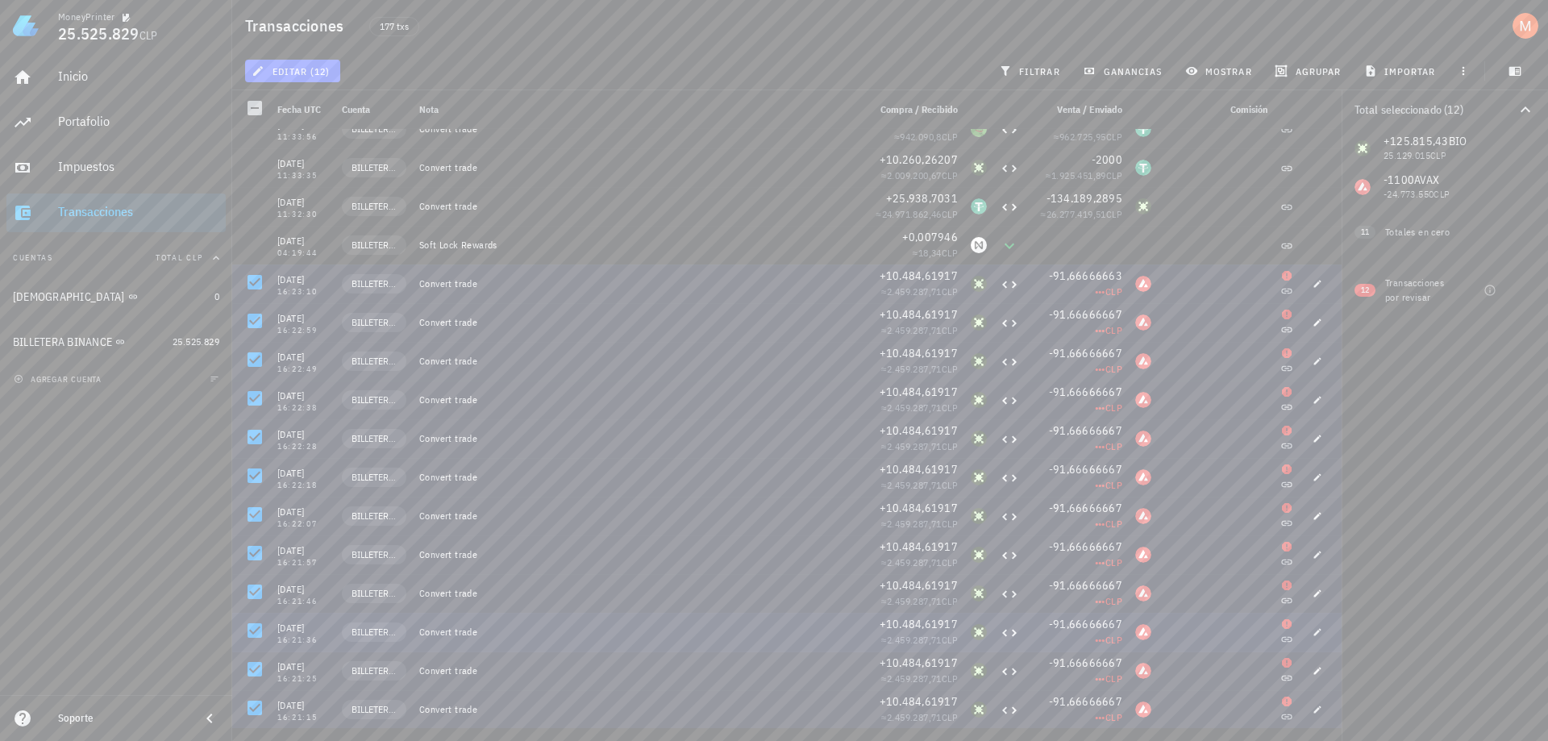
scroll to position [161, 0]
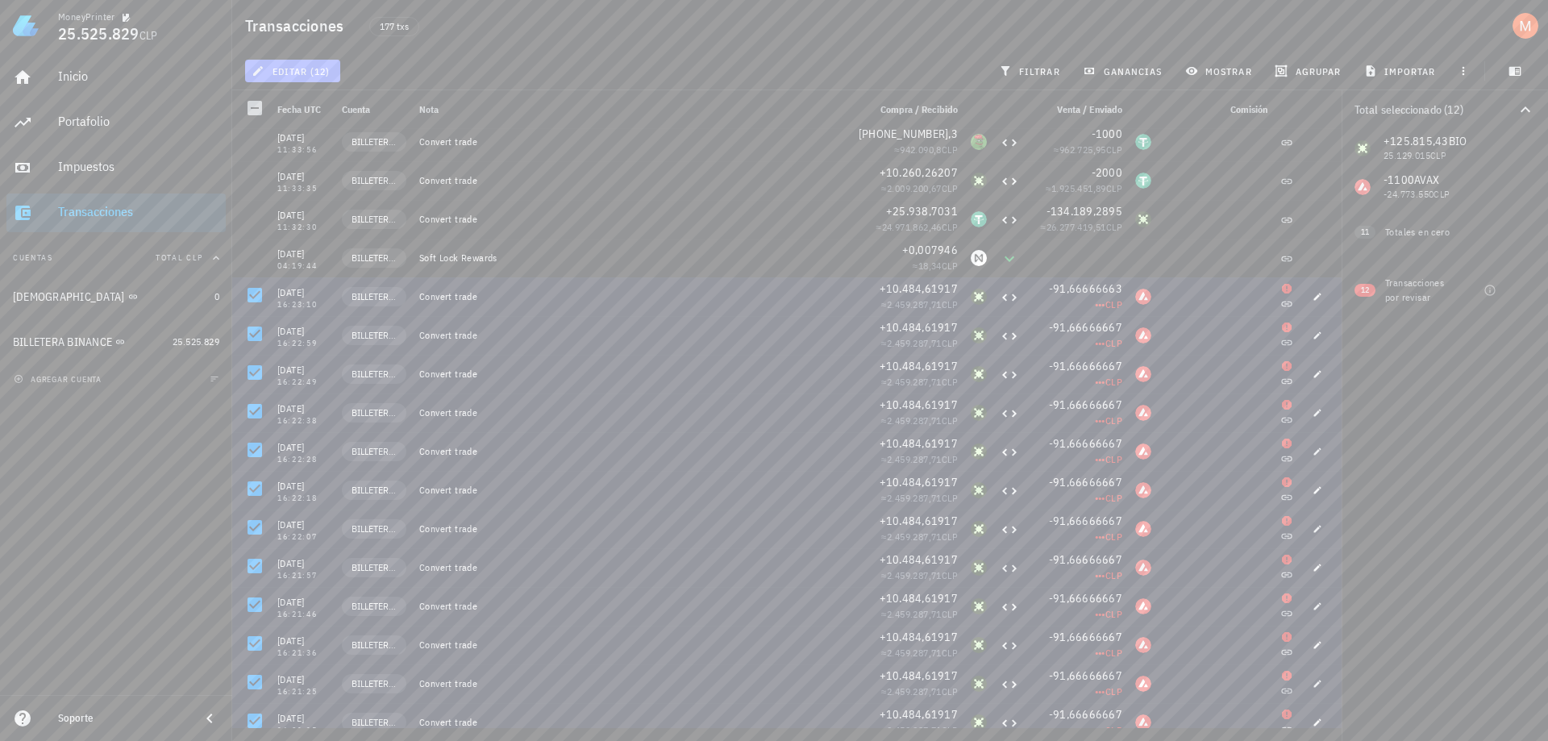
click at [313, 68] on span "editar (12)" at bounding box center [292, 71] width 75 height 13
click at [335, 172] on div "Eliminar" at bounding box center [341, 172] width 114 height 13
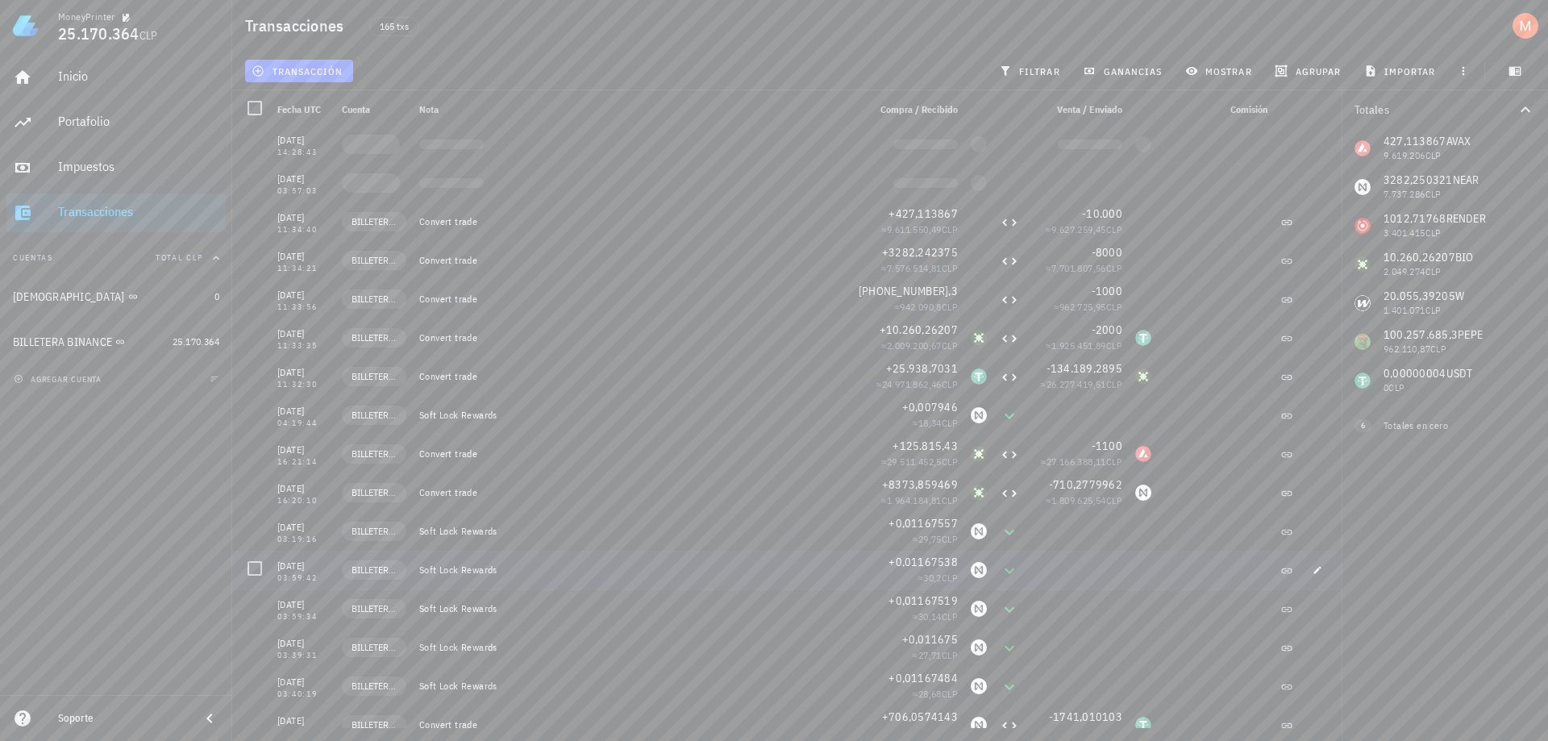
scroll to position [0, 0]
click at [48, 74] on link "Inicio" at bounding box center [115, 77] width 219 height 39
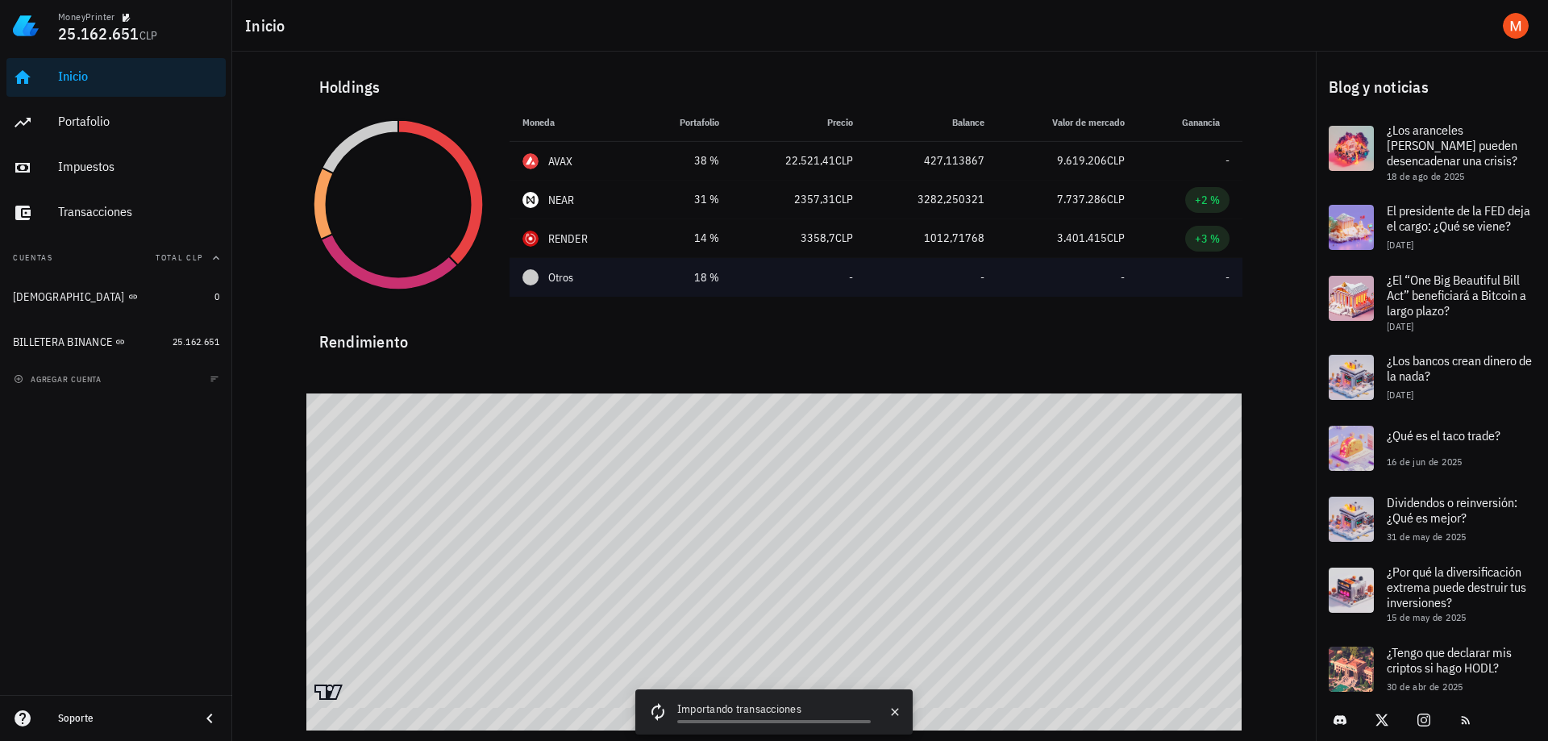
click at [623, 273] on div "Otros" at bounding box center [575, 277] width 105 height 17
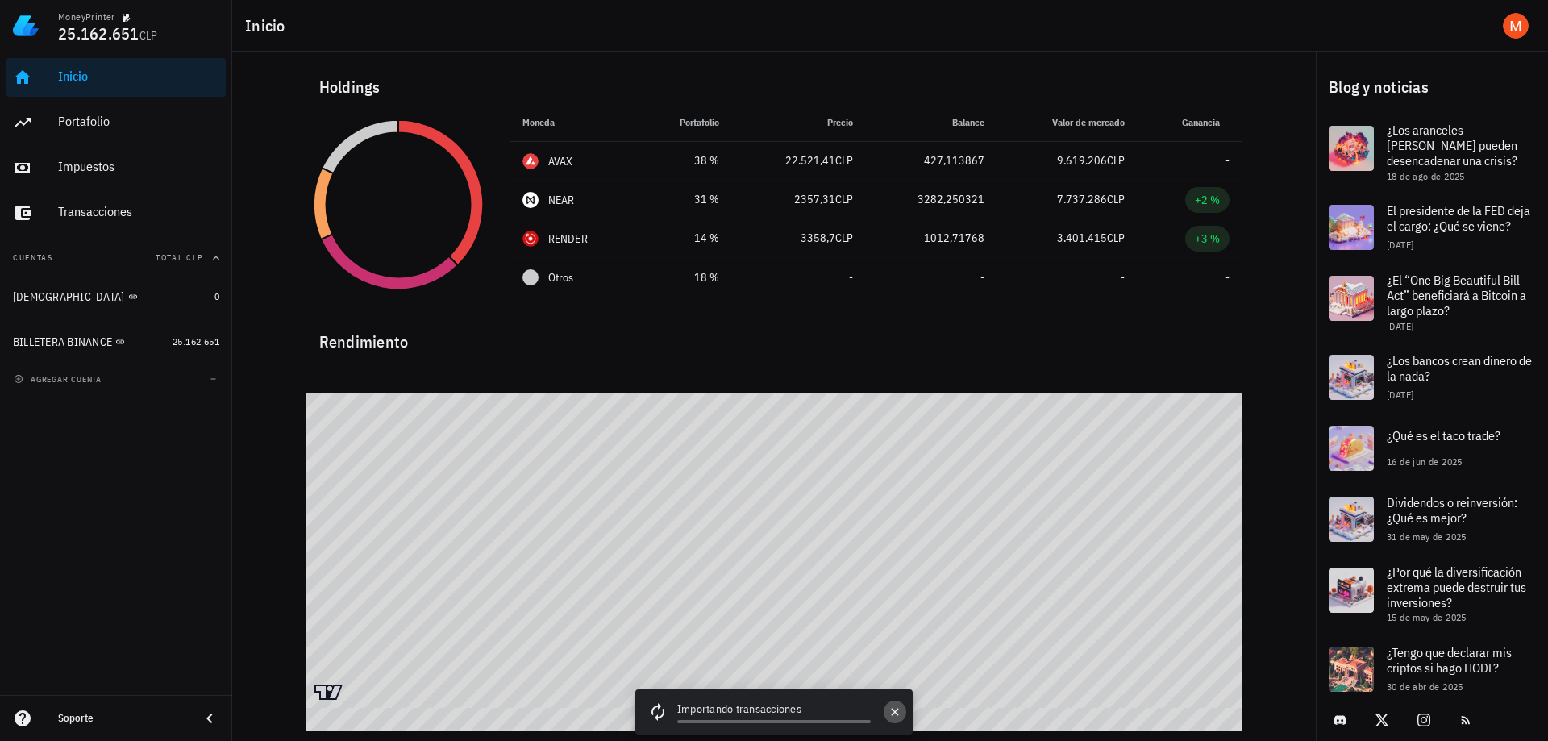
click at [895, 713] on icon "button" at bounding box center [895, 712] width 13 height 13
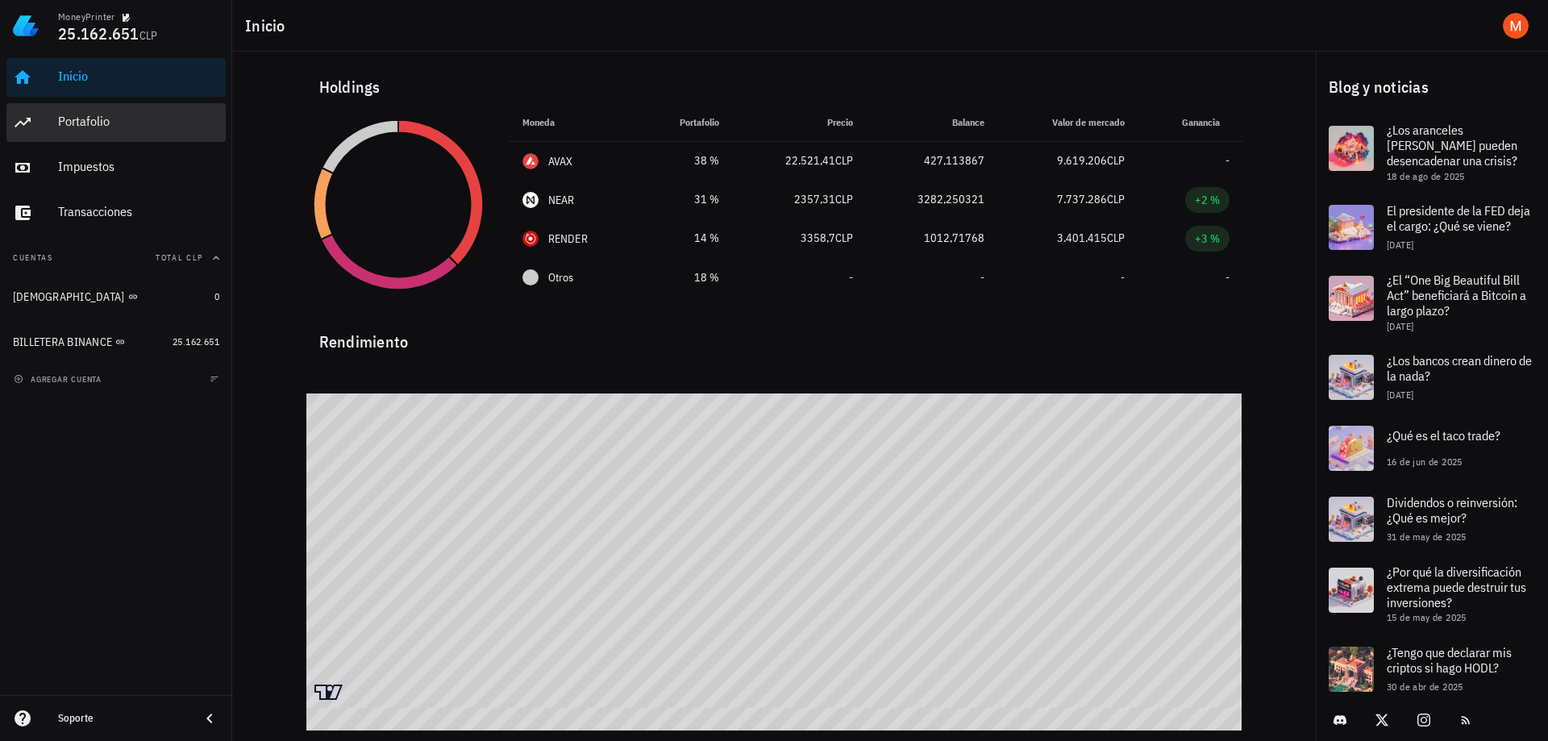
click at [73, 120] on div "Portafolio" at bounding box center [138, 121] width 161 height 15
